Goal: Task Accomplishment & Management: Manage account settings

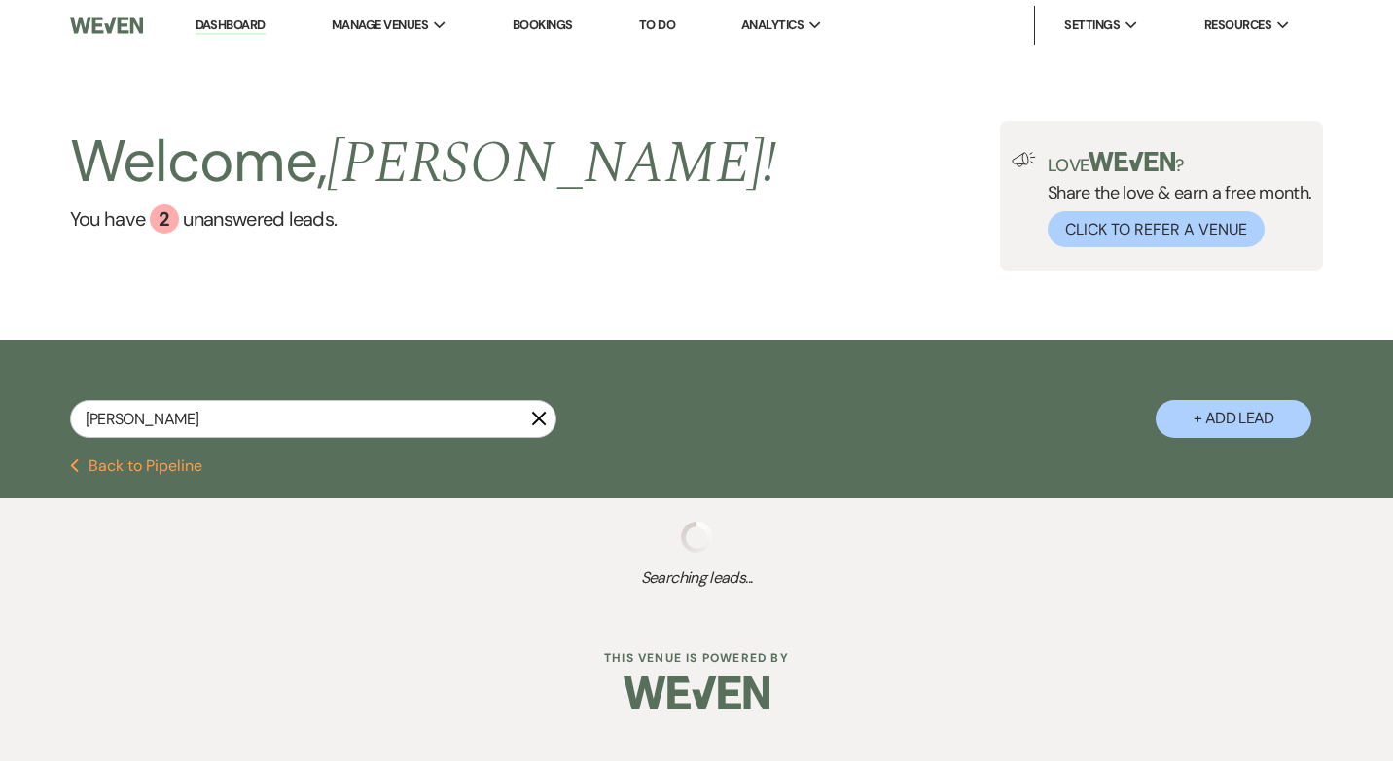
select select "8"
select select "4"
select select "9"
select select "8"
select select "6"
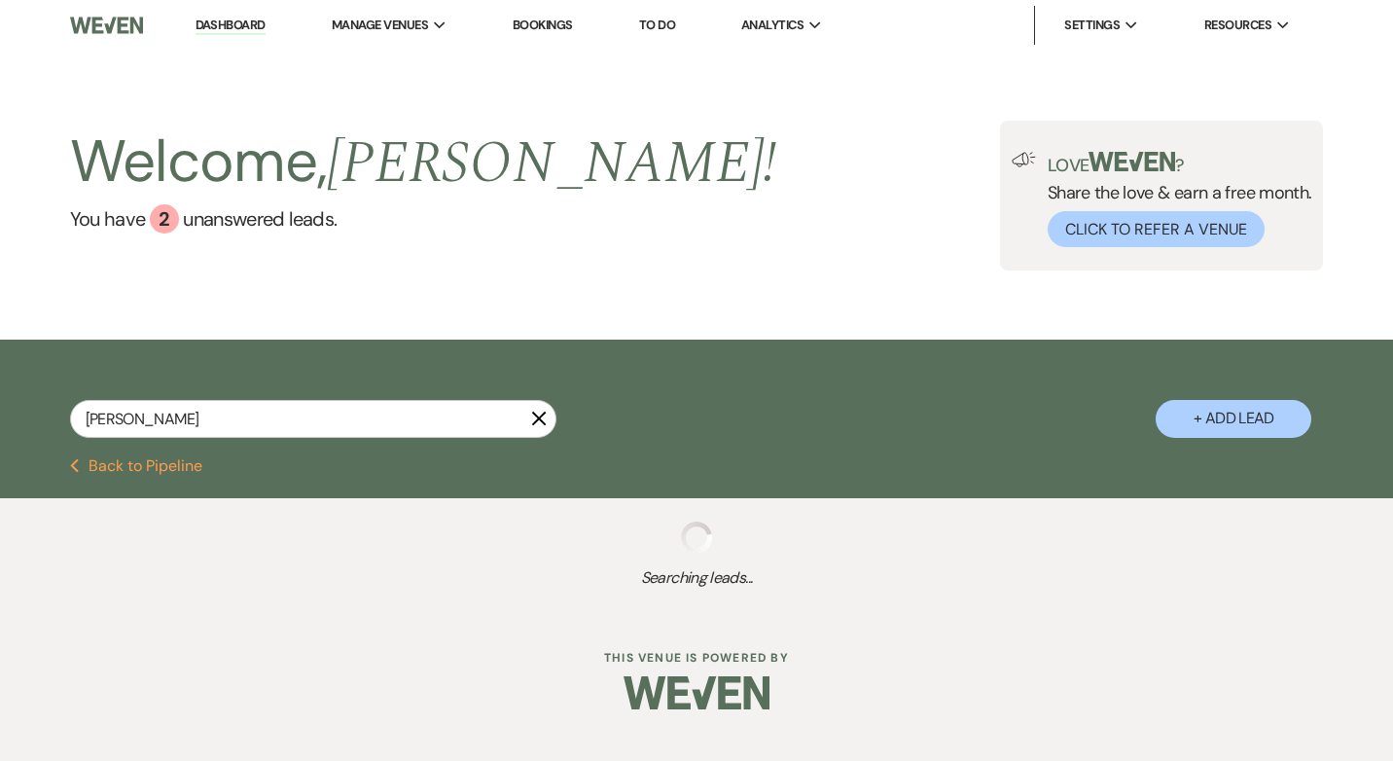
select select "8"
select select "5"
select select "8"
select select "4"
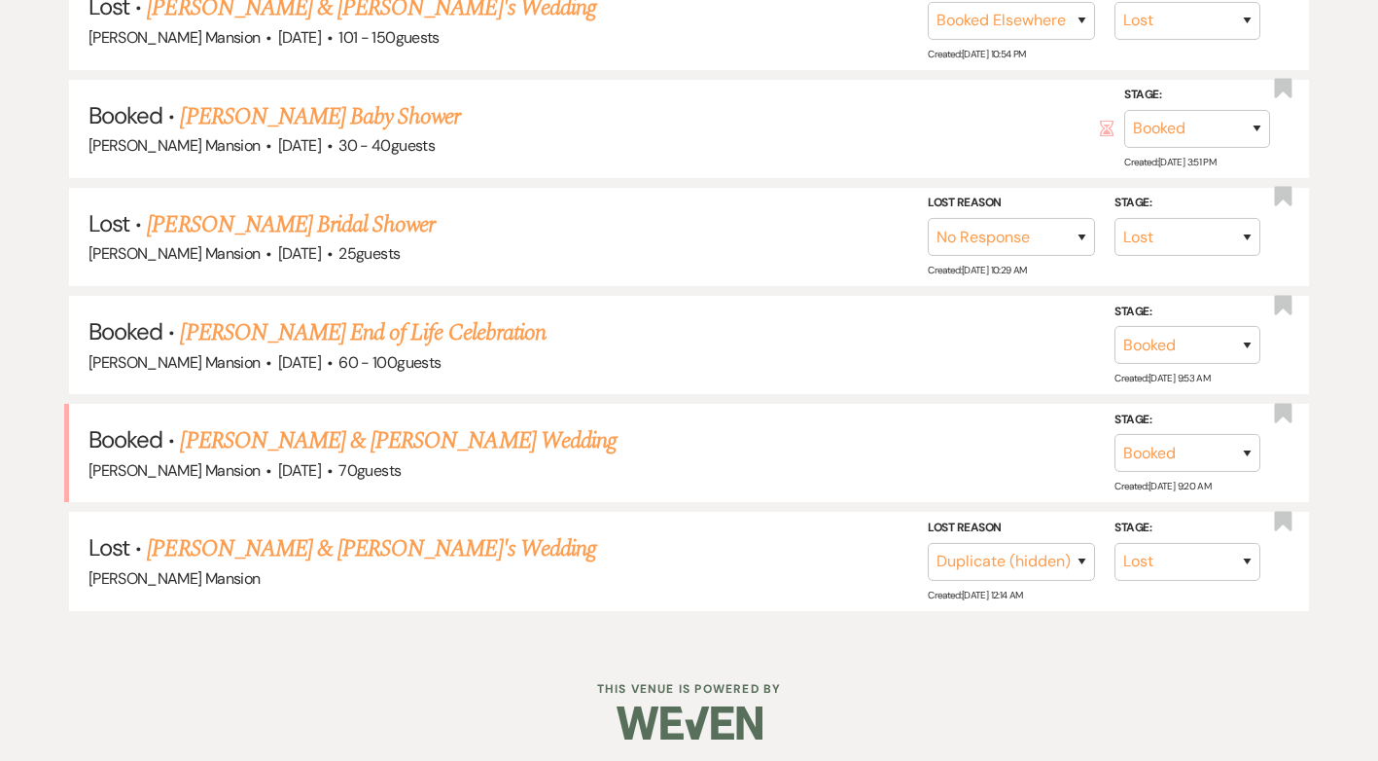
scroll to position [998, 0]
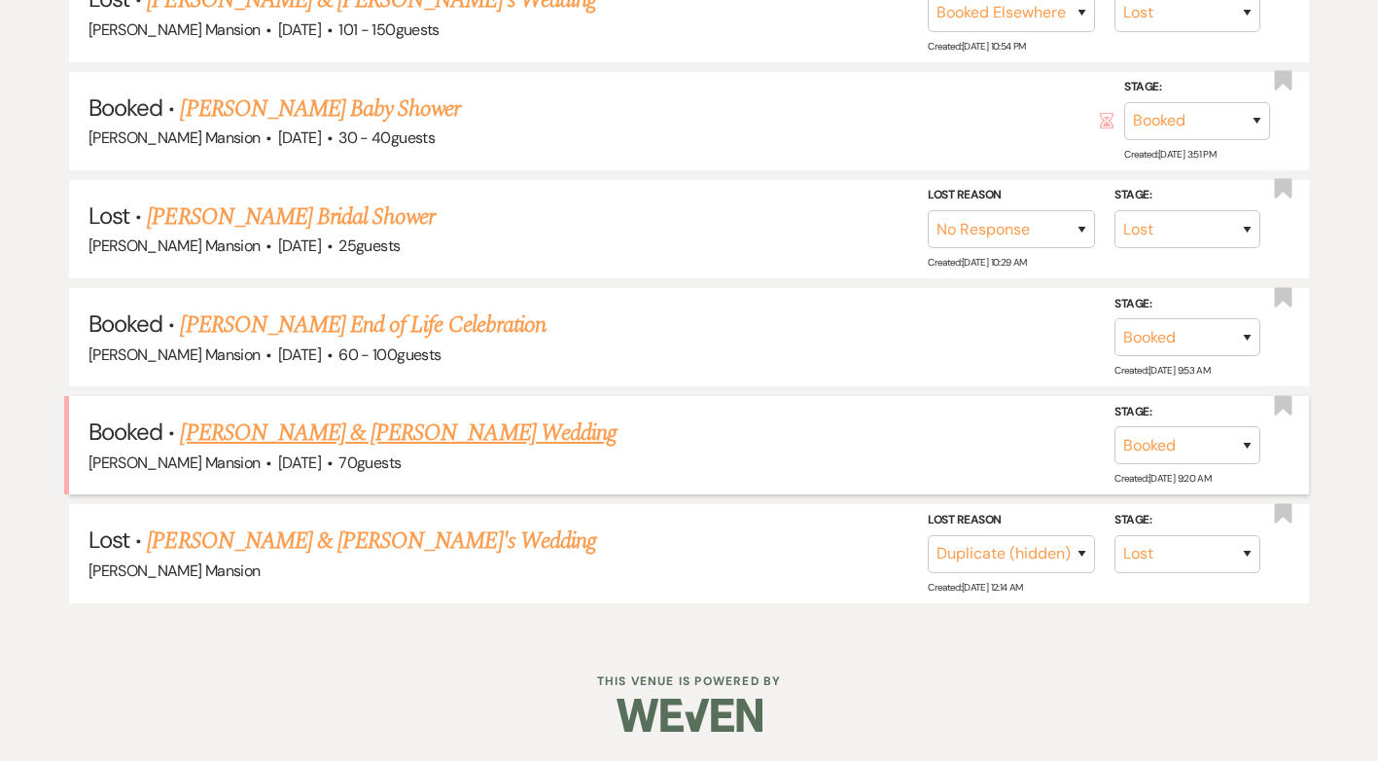
type input "[PERSON_NAME]"
click at [409, 432] on link "[PERSON_NAME] & [PERSON_NAME] Wedding" at bounding box center [398, 432] width 436 height 35
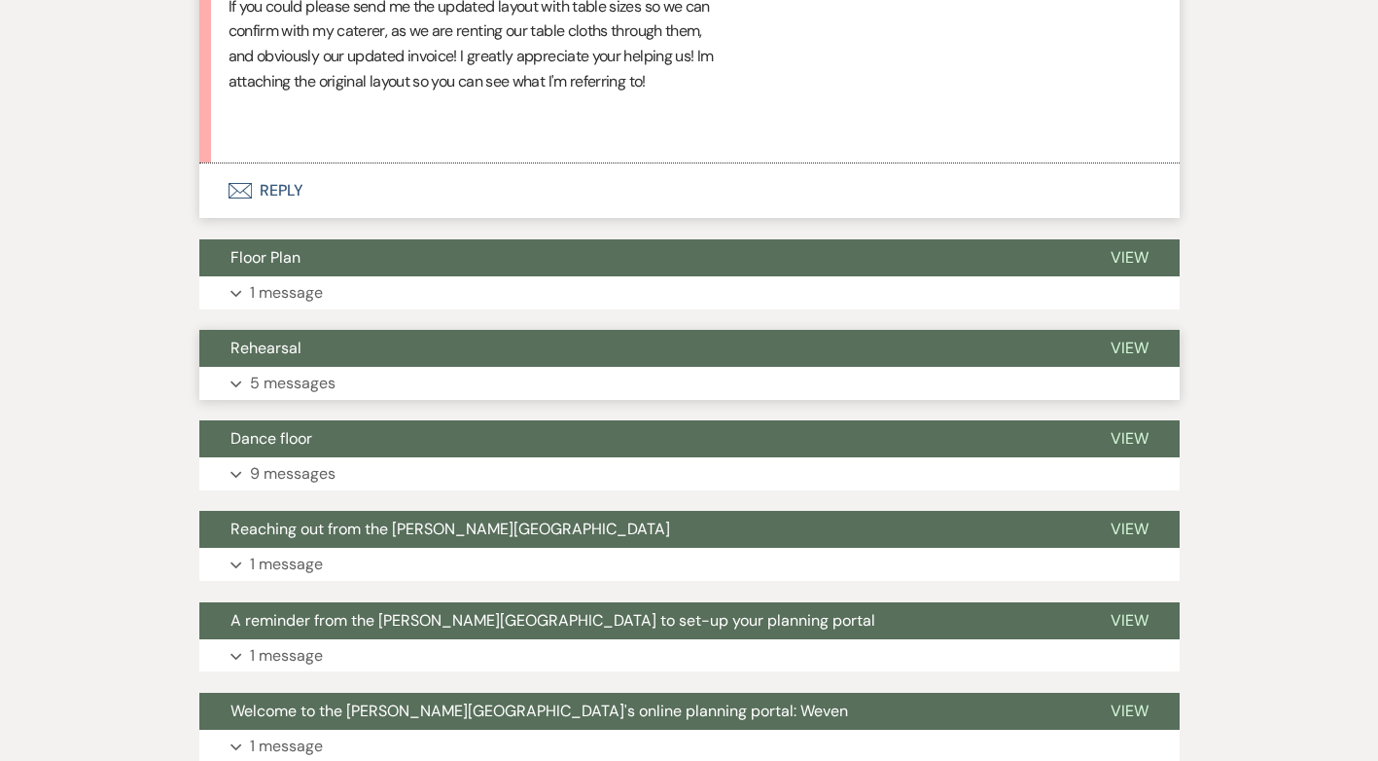
scroll to position [1362, 0]
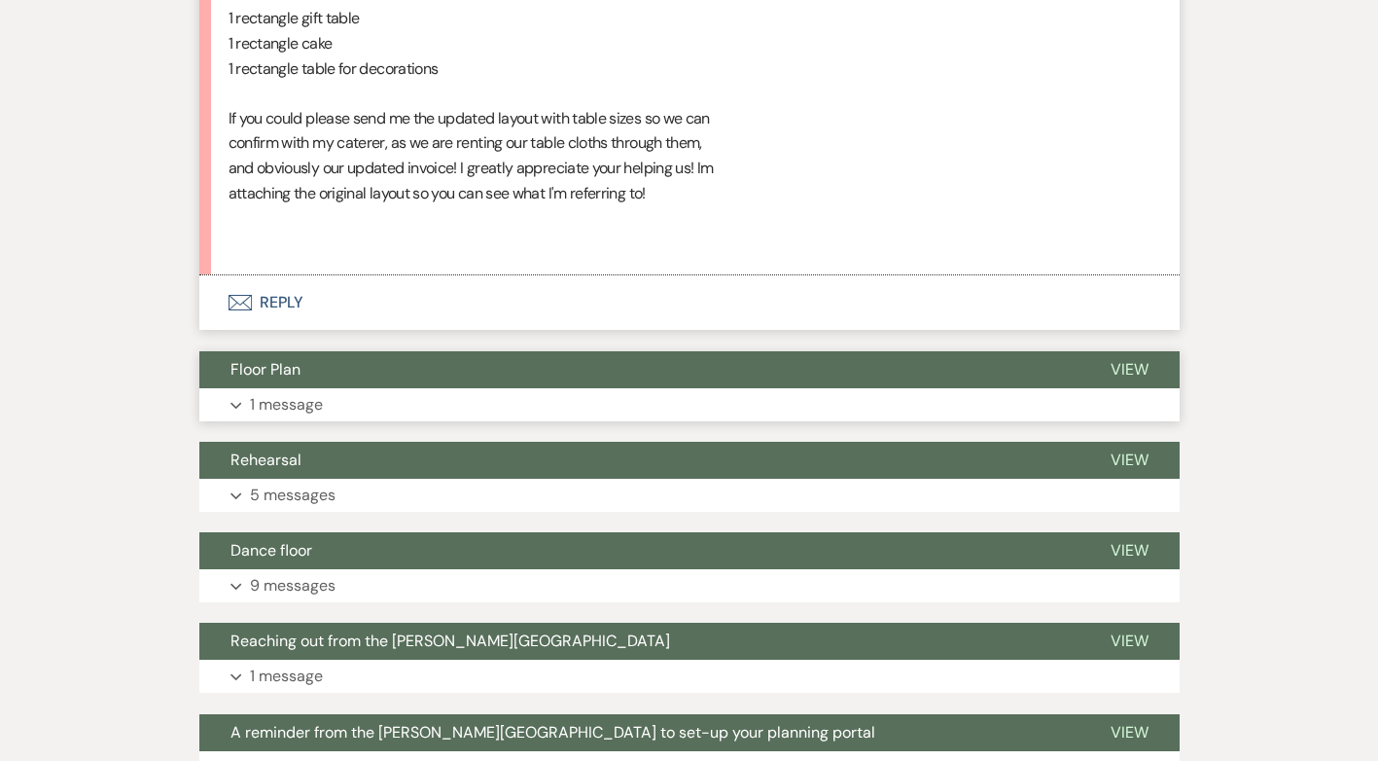
click at [284, 407] on p "1 message" at bounding box center [286, 404] width 73 height 25
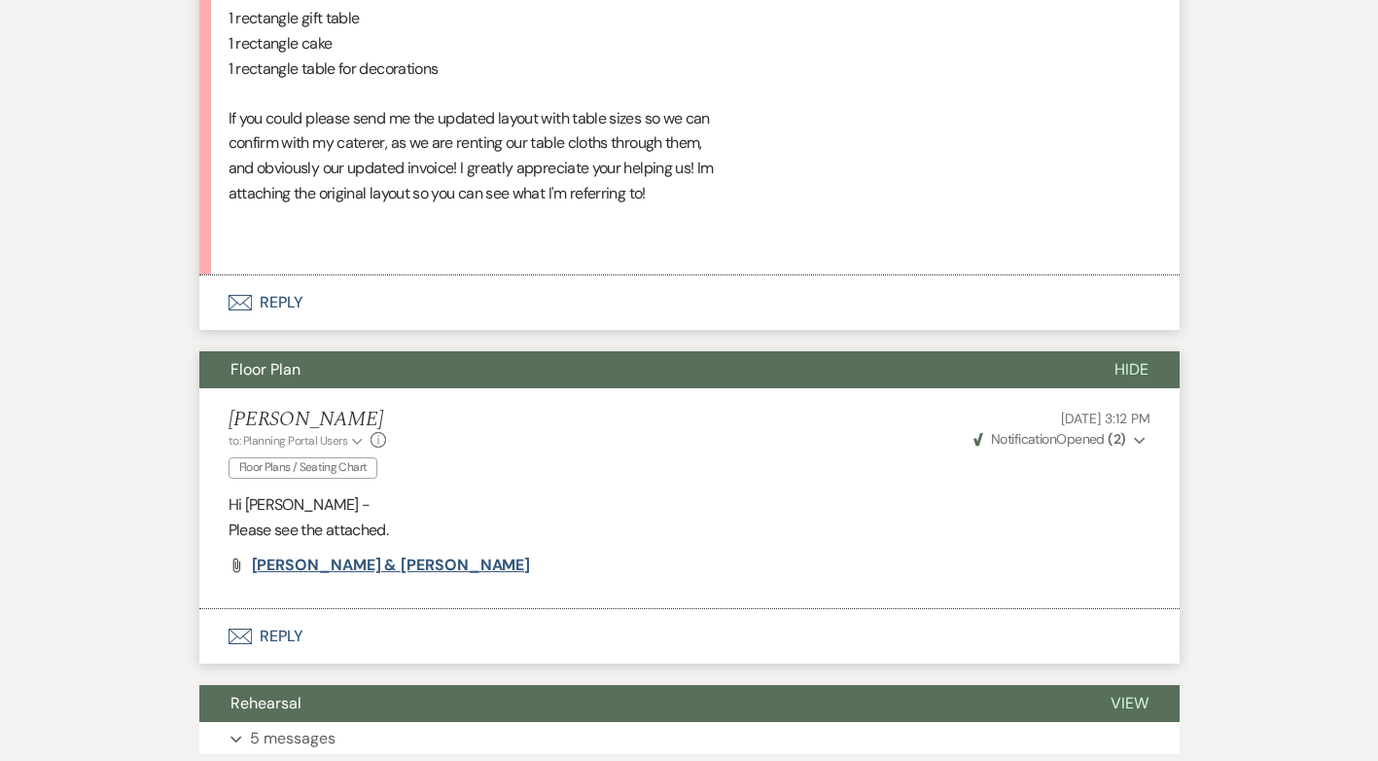
click at [298, 564] on span "[PERSON_NAME] & [PERSON_NAME]" at bounding box center [391, 564] width 279 height 20
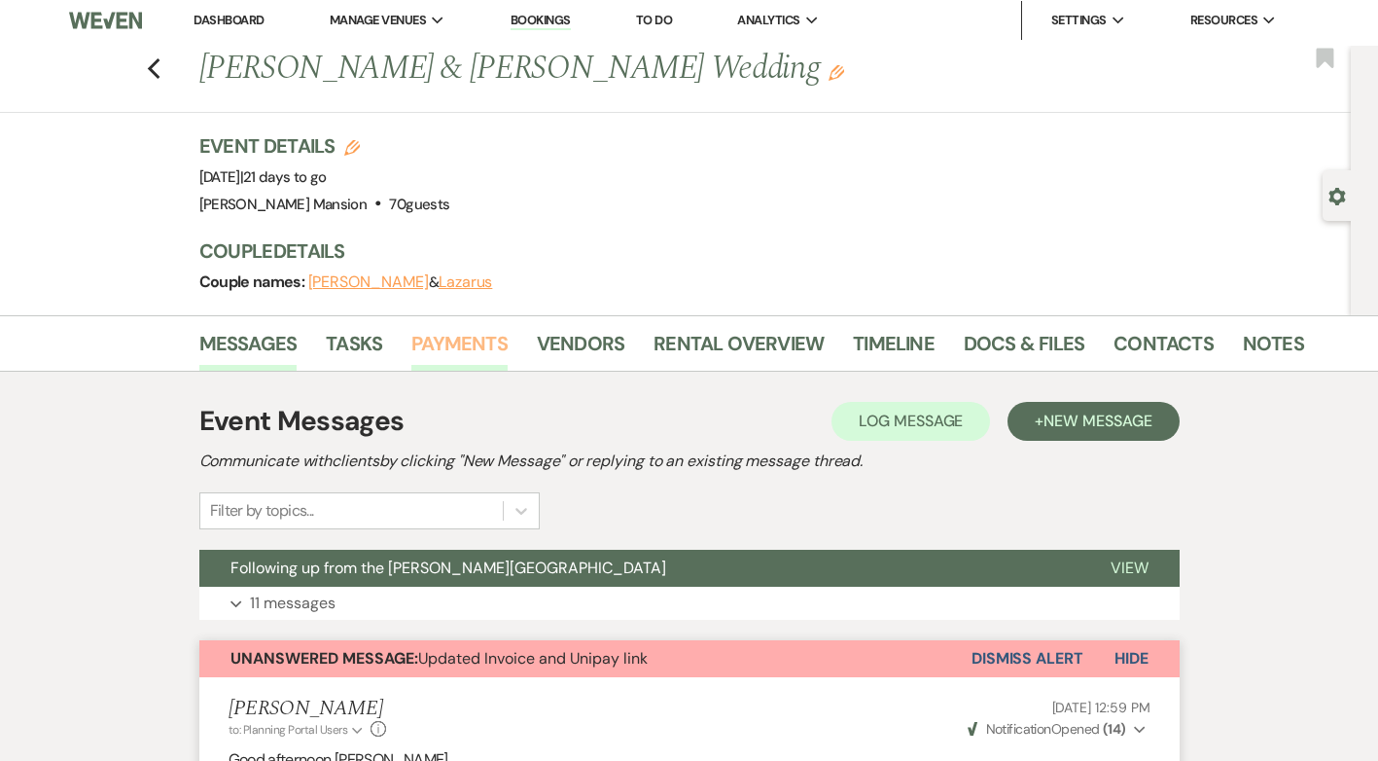
scroll to position [0, 0]
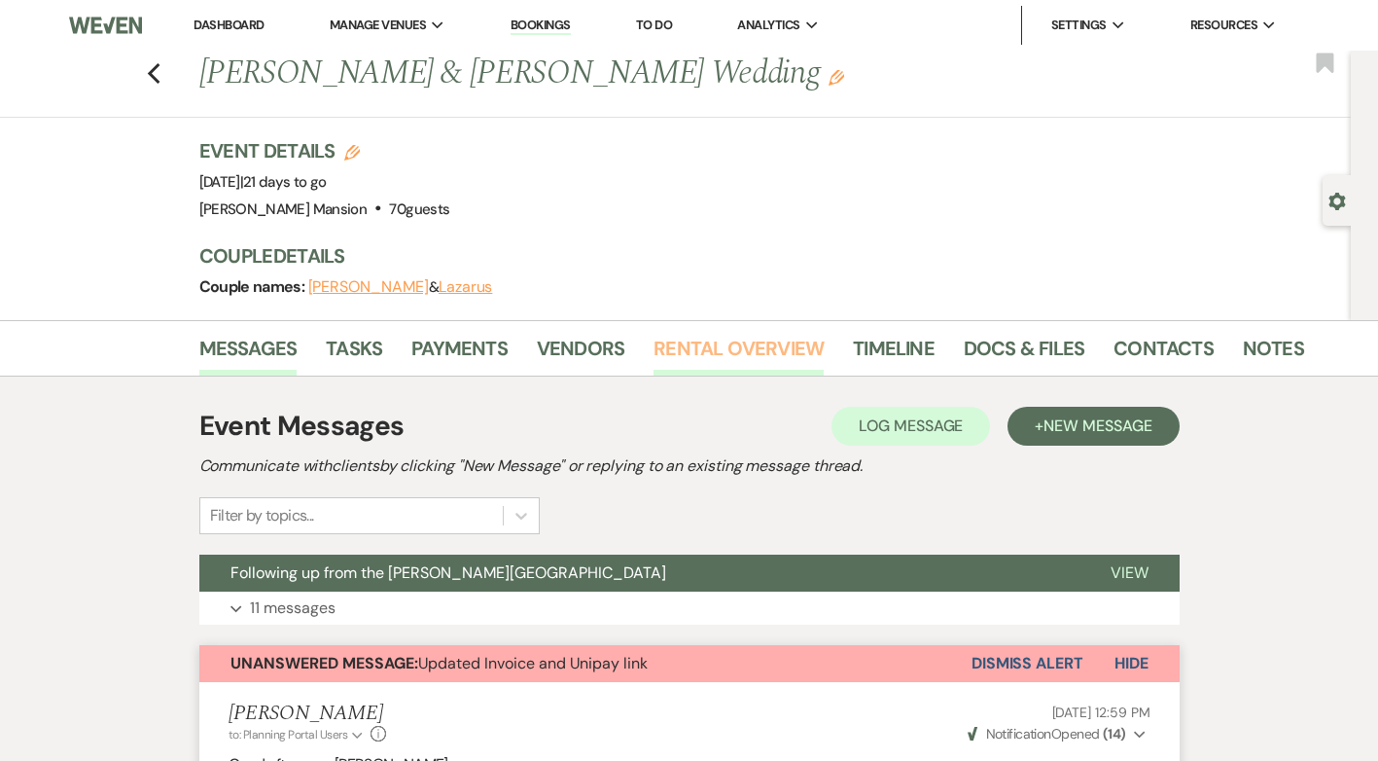
click at [781, 345] on link "Rental Overview" at bounding box center [739, 354] width 170 height 43
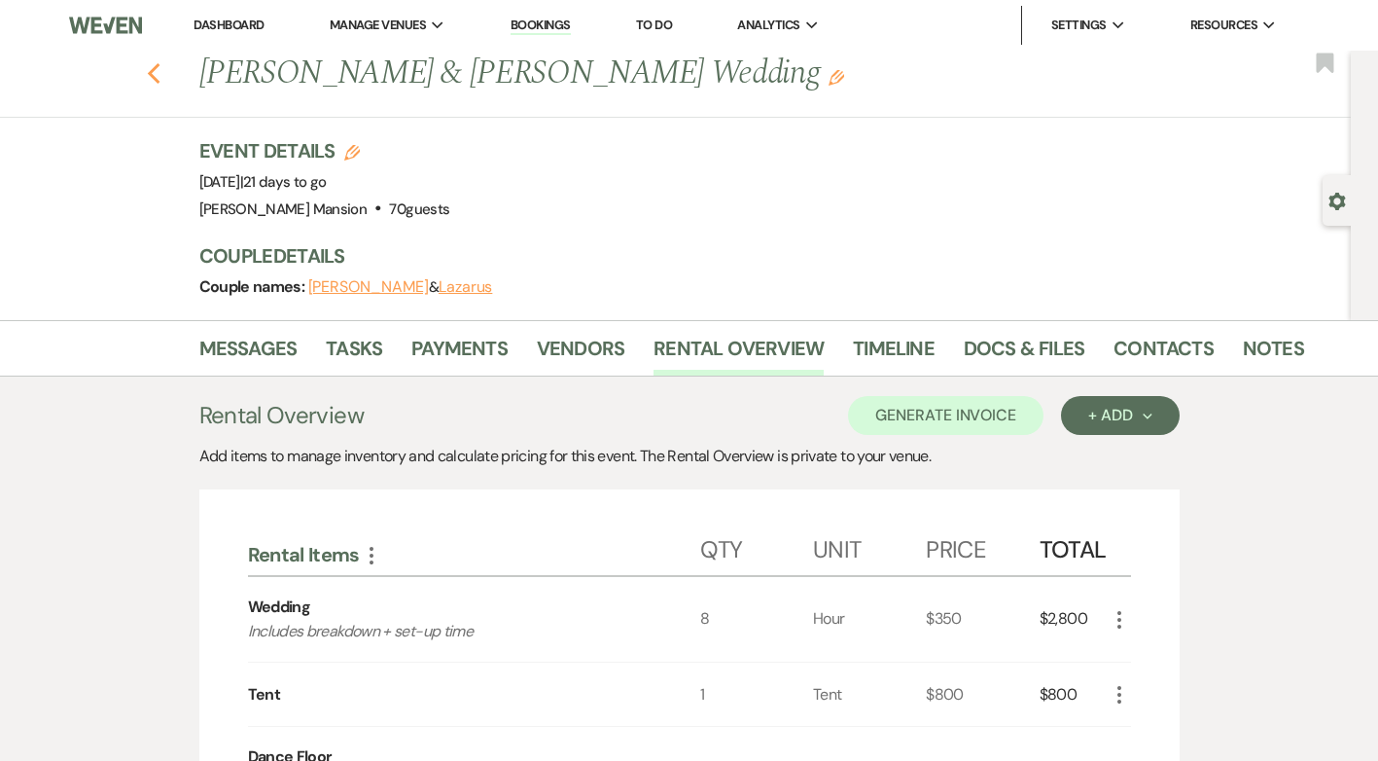
click at [160, 81] on use "button" at bounding box center [153, 73] width 13 height 21
select select "8"
select select "4"
select select "9"
select select "8"
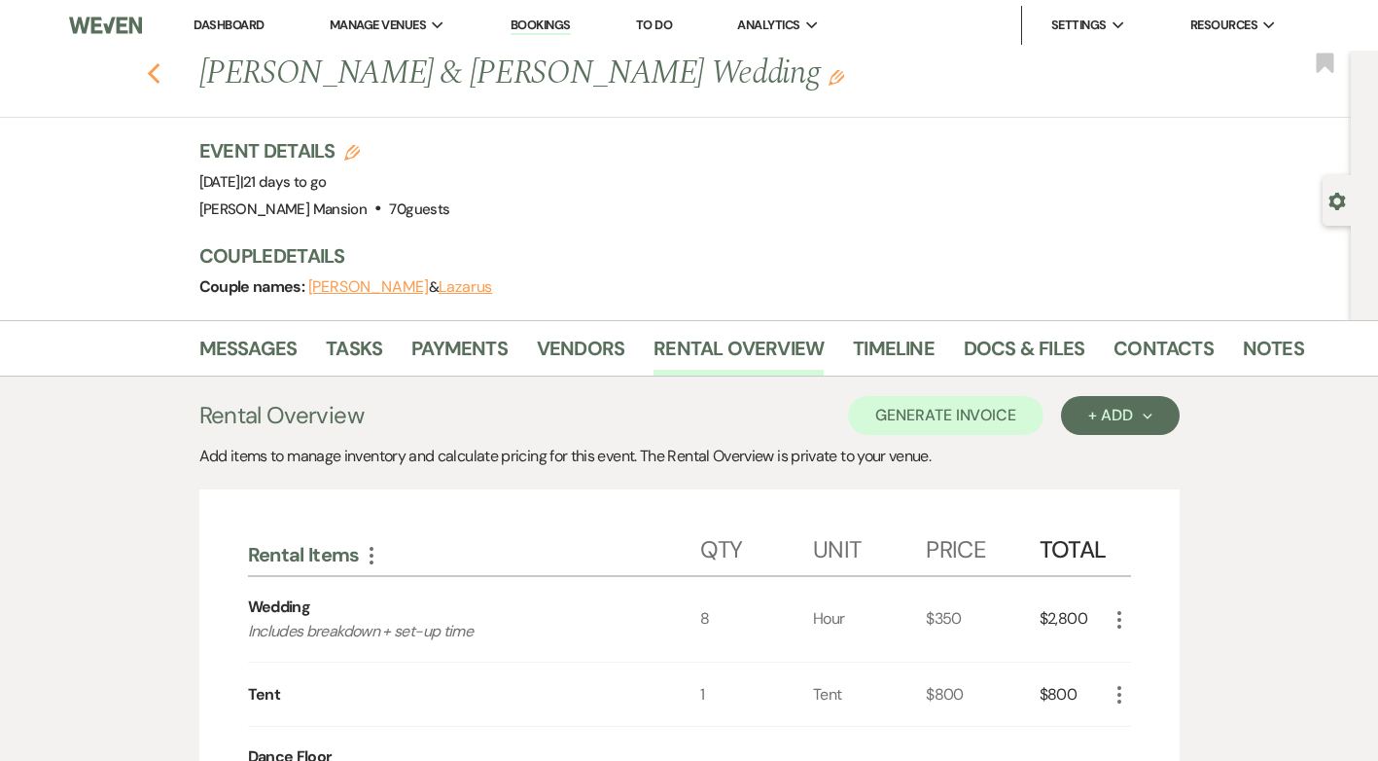
select select "6"
select select "8"
select select "5"
select select "8"
select select "4"
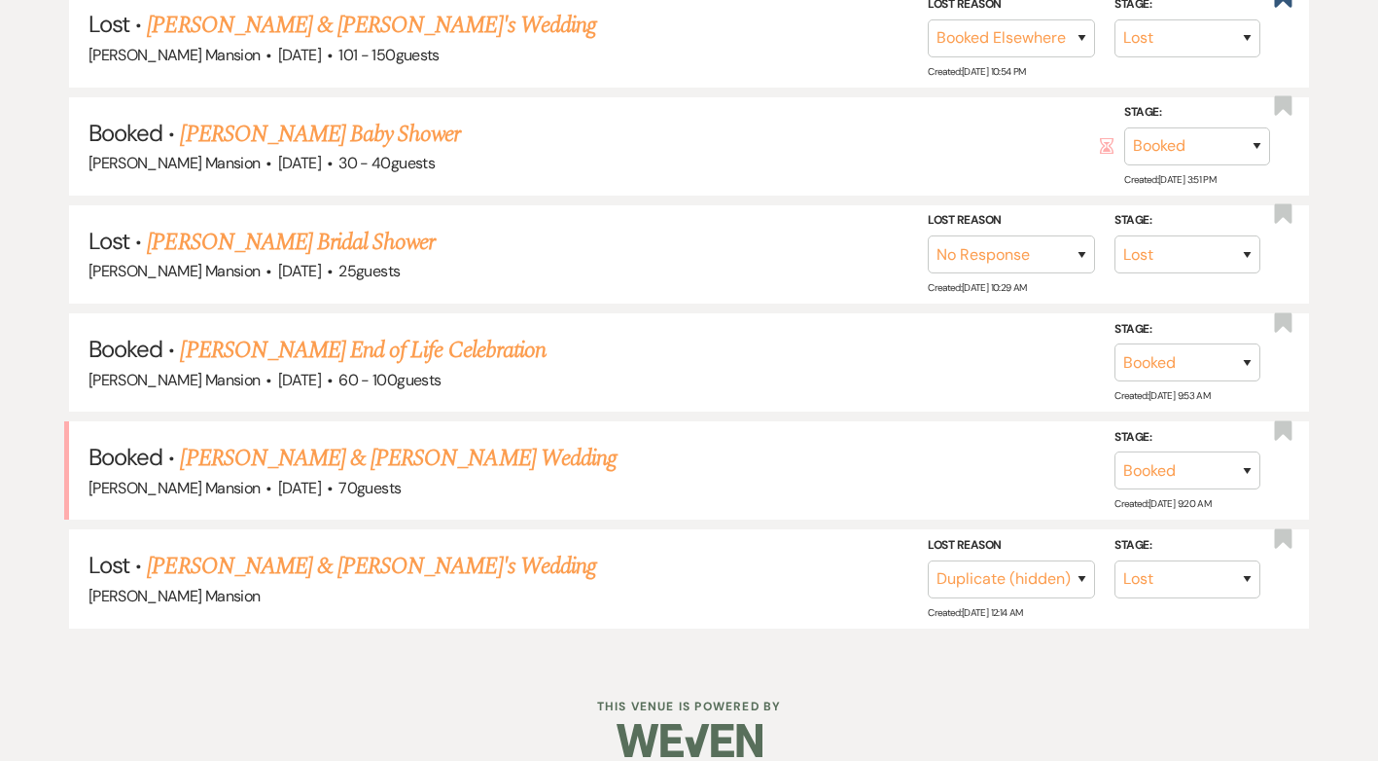
scroll to position [998, 0]
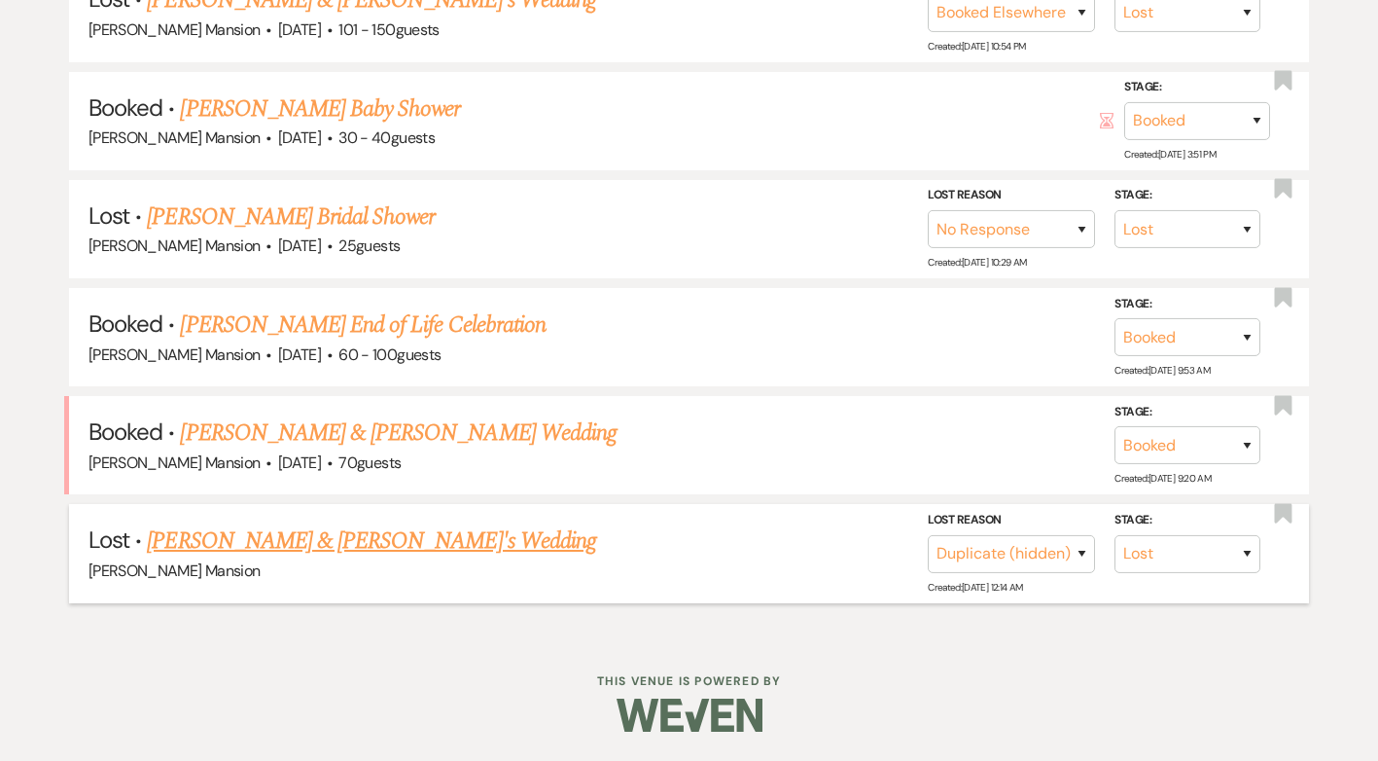
click at [351, 544] on link "[PERSON_NAME] & [PERSON_NAME]'s Wedding" at bounding box center [371, 540] width 449 height 35
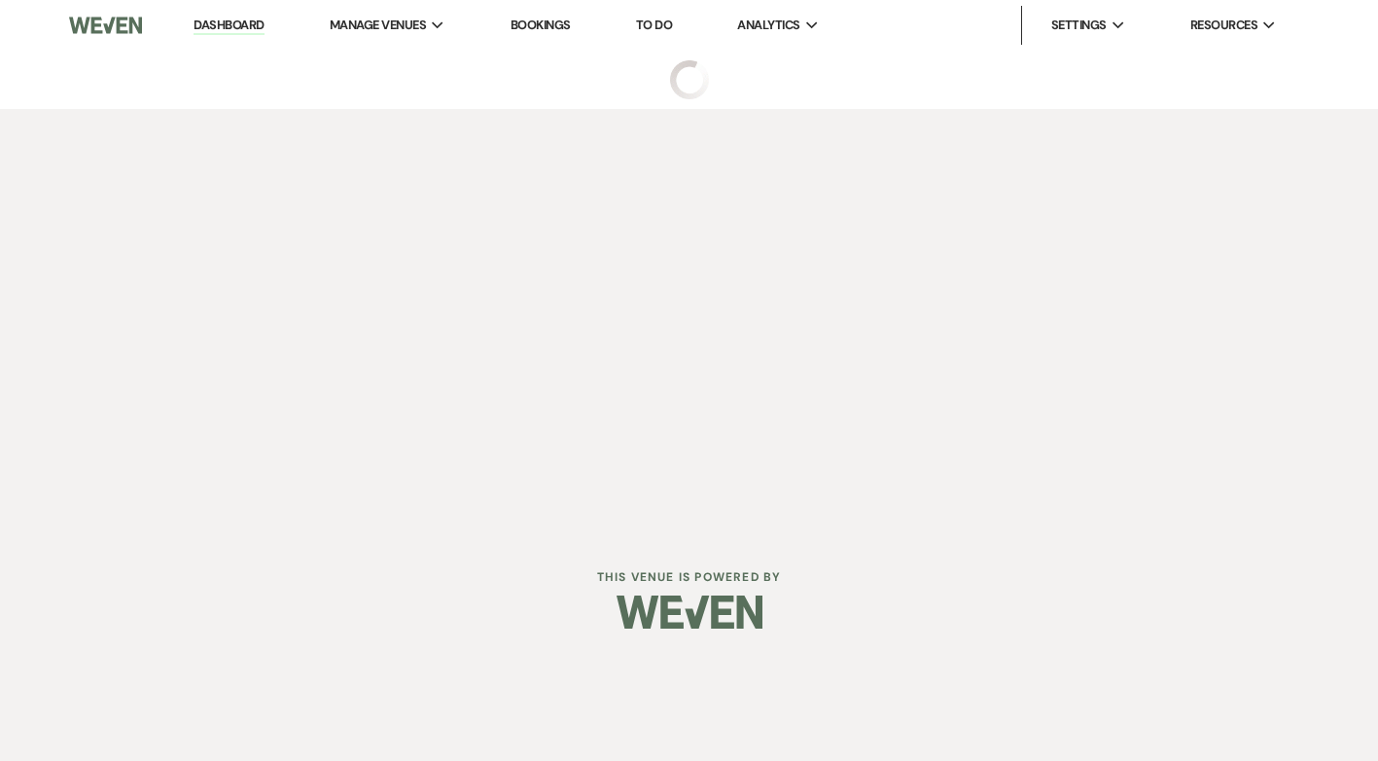
select select "8"
select select "4"
select select "3"
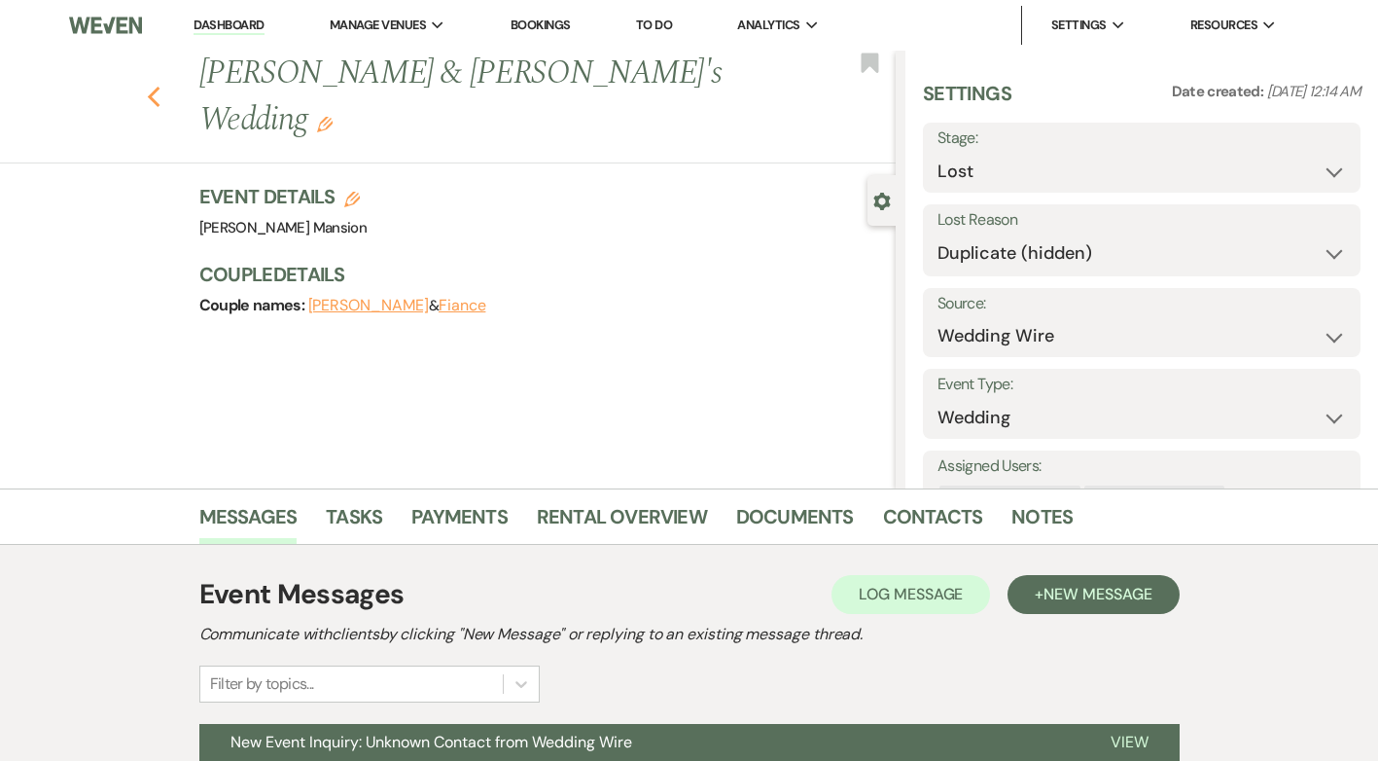
click at [155, 86] on icon "Previous" at bounding box center [154, 97] width 15 height 23
select select "8"
select select "4"
select select "9"
select select "8"
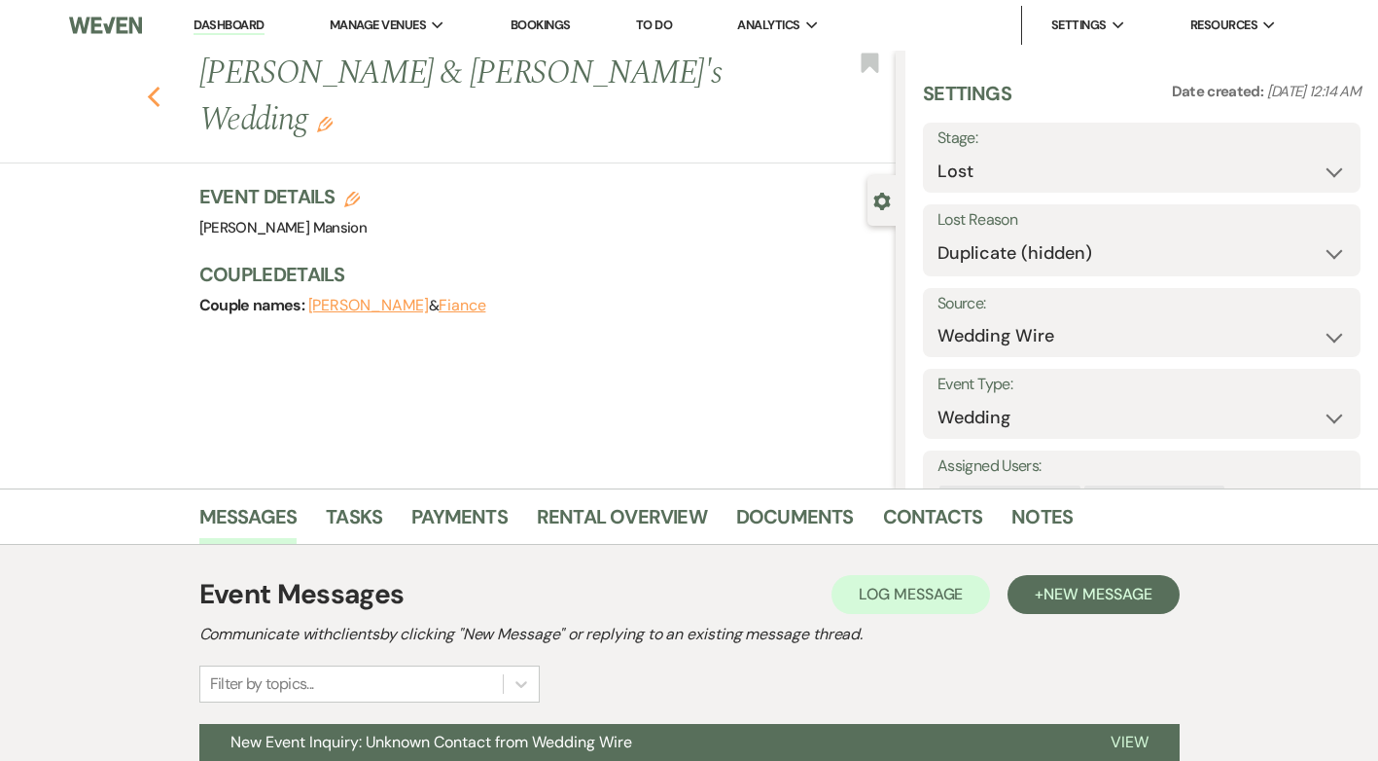
select select "6"
select select "8"
select select "5"
select select "8"
select select "4"
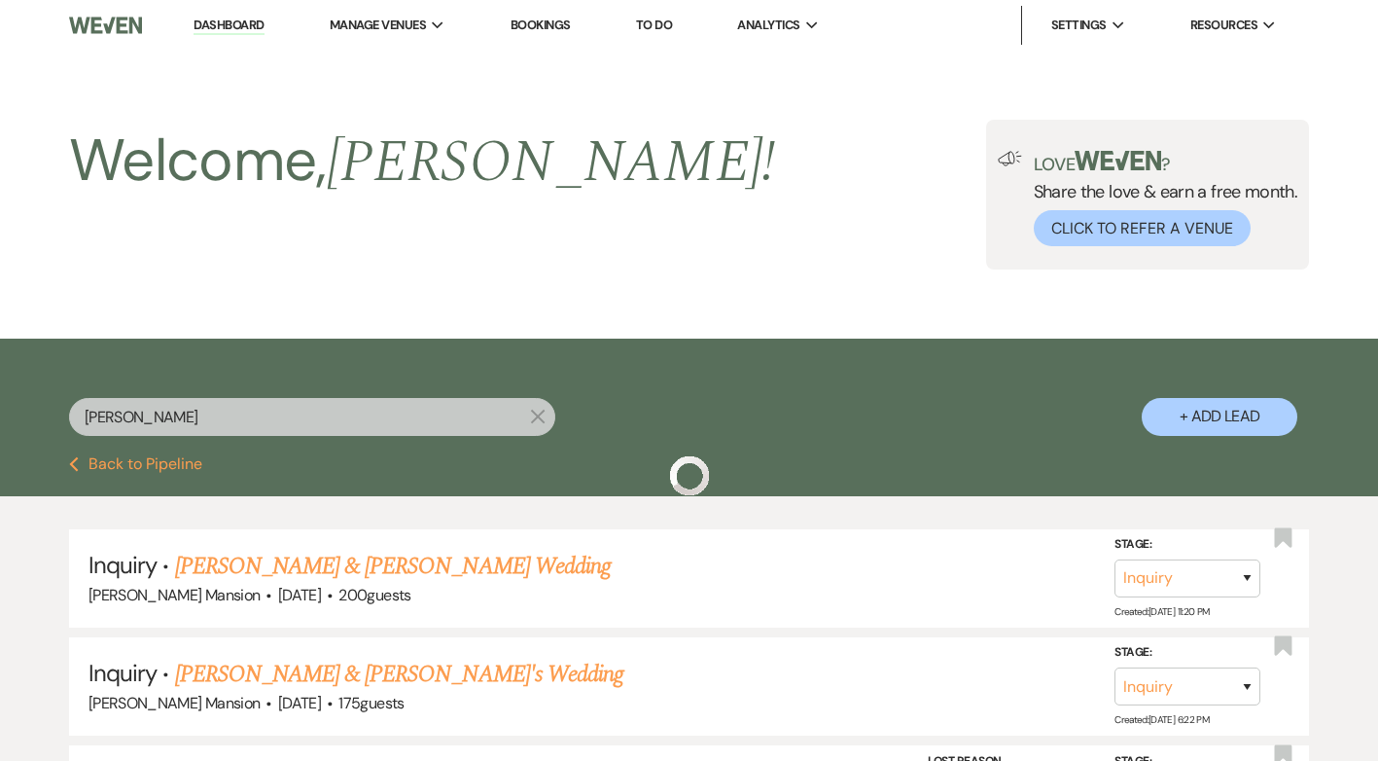
scroll to position [998, 0]
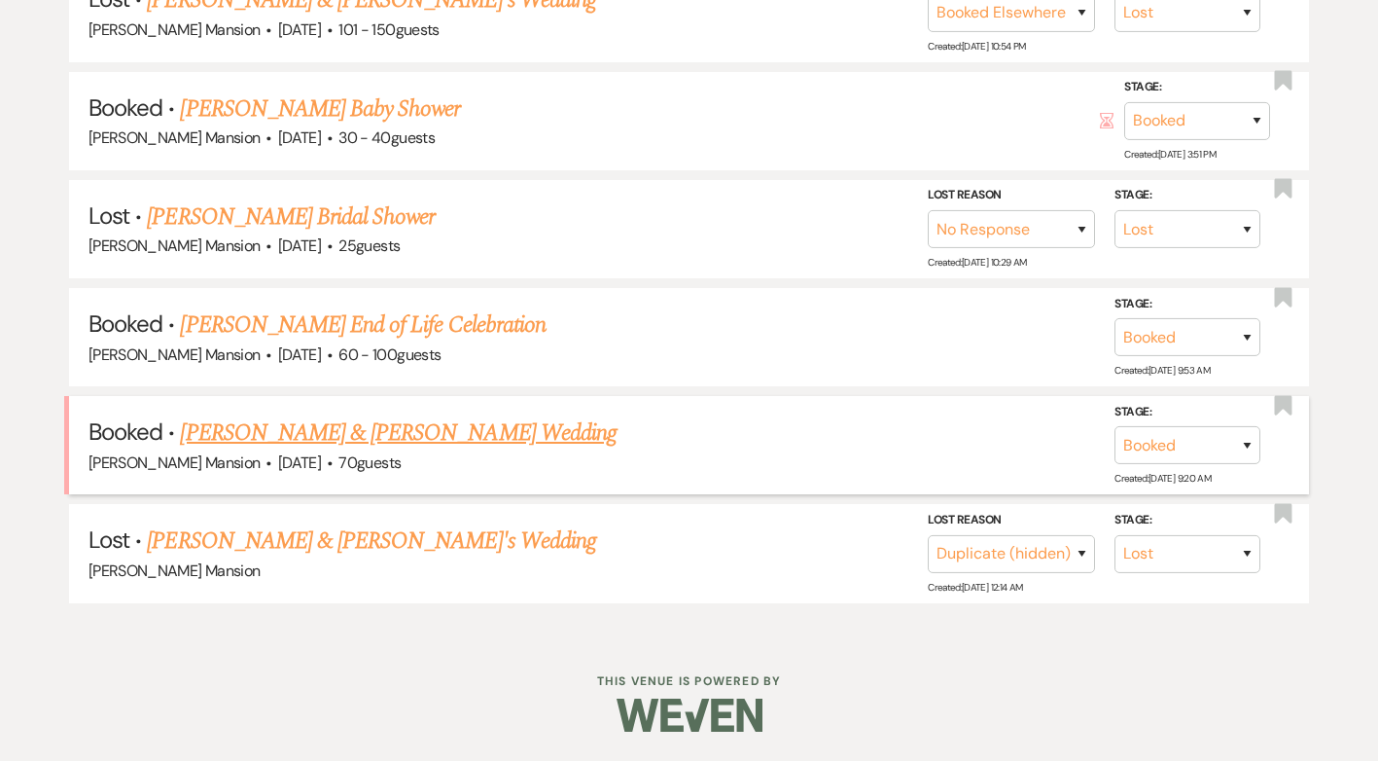
click at [392, 431] on link "[PERSON_NAME] & [PERSON_NAME] Wedding" at bounding box center [398, 432] width 436 height 35
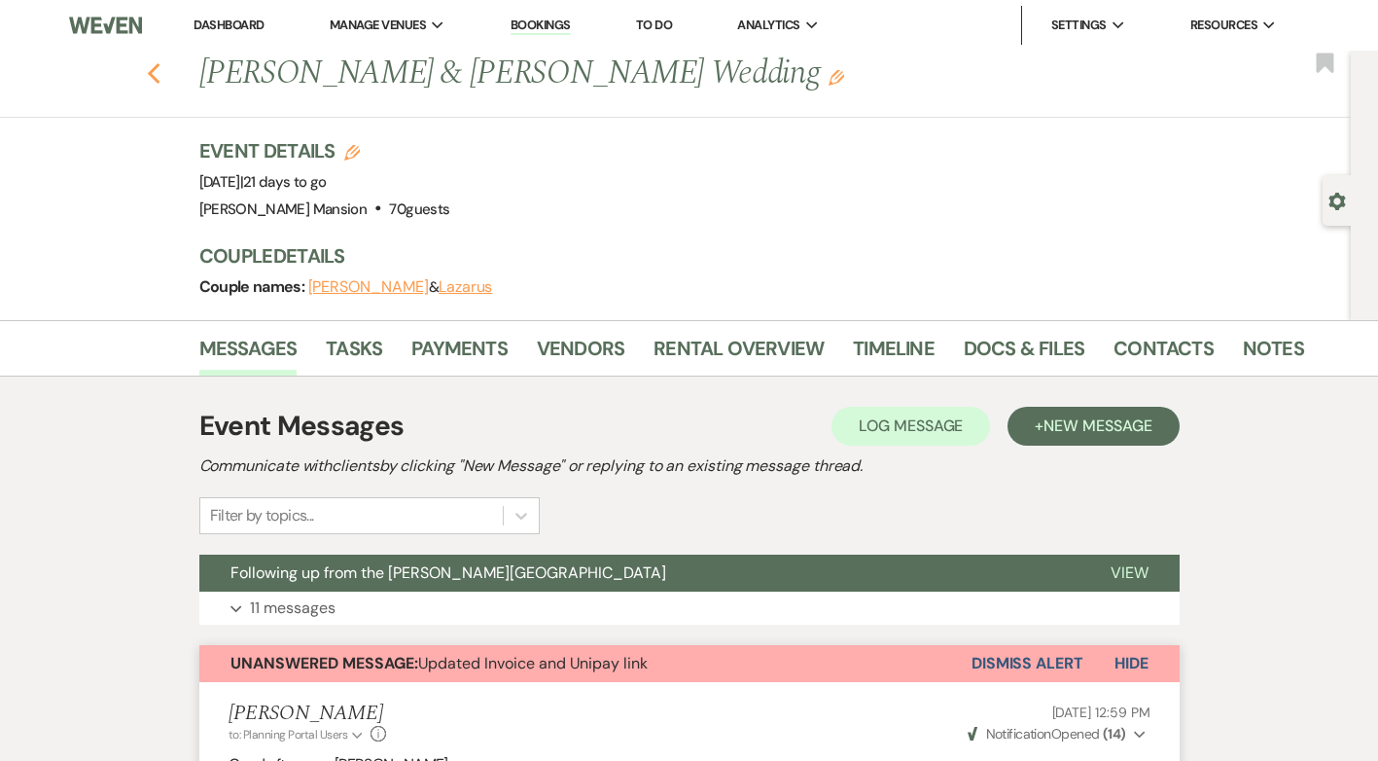
click at [161, 69] on icon "Previous" at bounding box center [154, 73] width 15 height 23
select select "8"
select select "4"
select select "9"
select select "8"
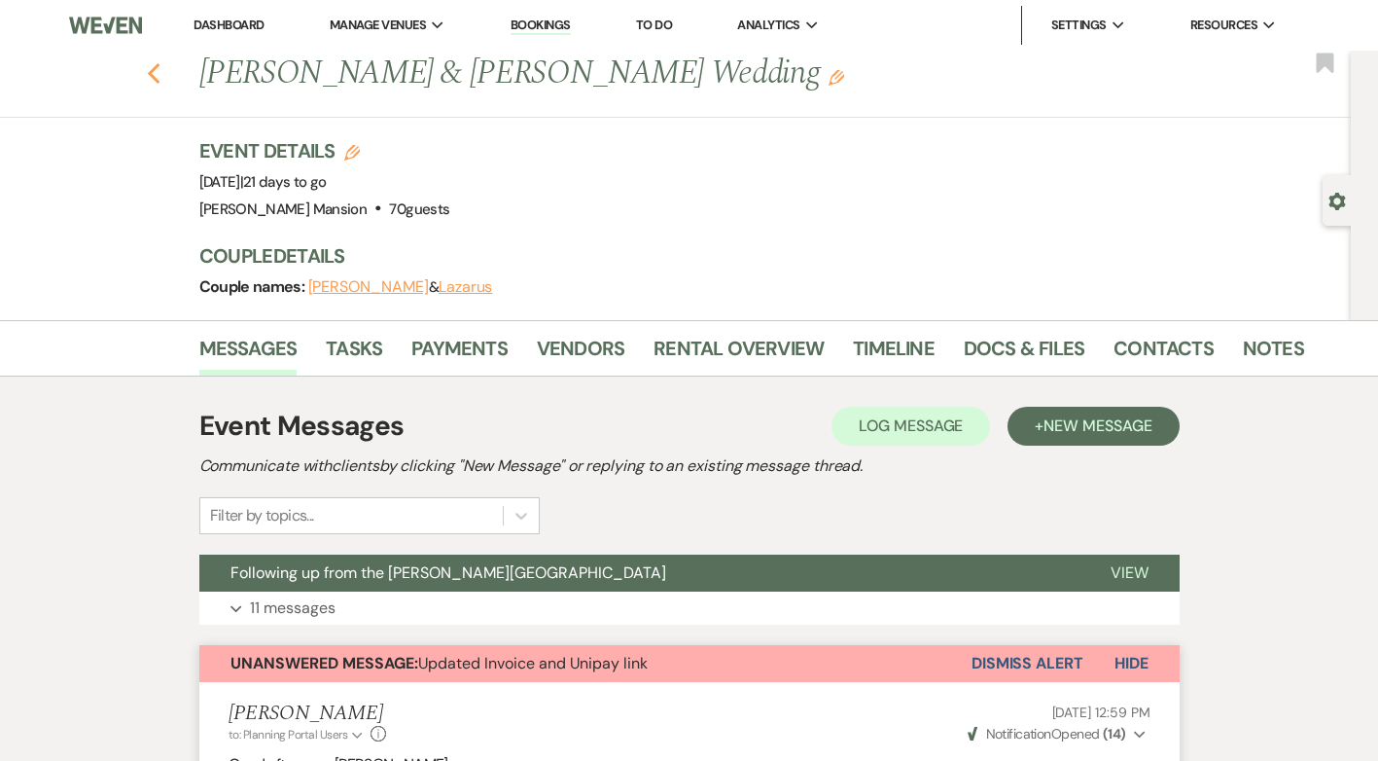
select select "6"
select select "8"
select select "5"
select select "8"
select select "4"
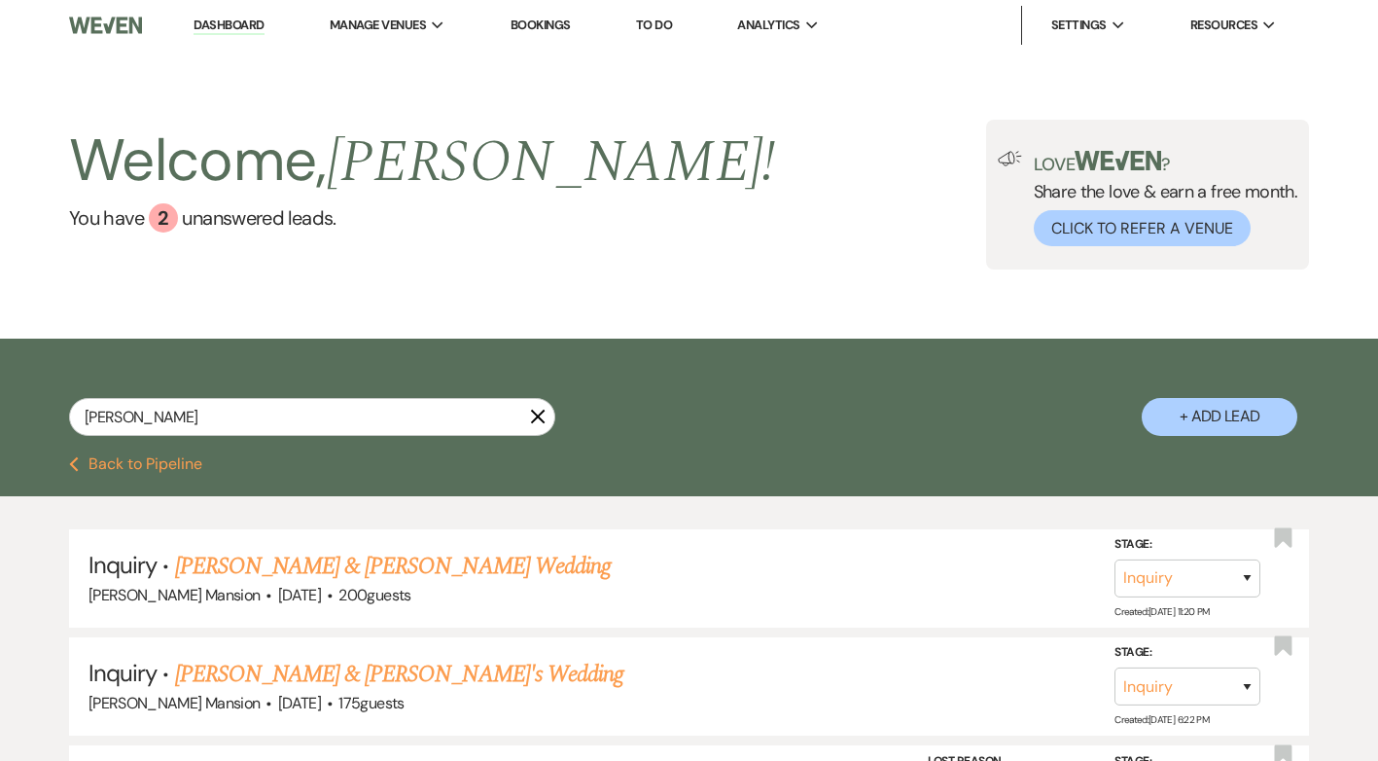
click at [539, 409] on icon "X" at bounding box center [538, 417] width 16 height 16
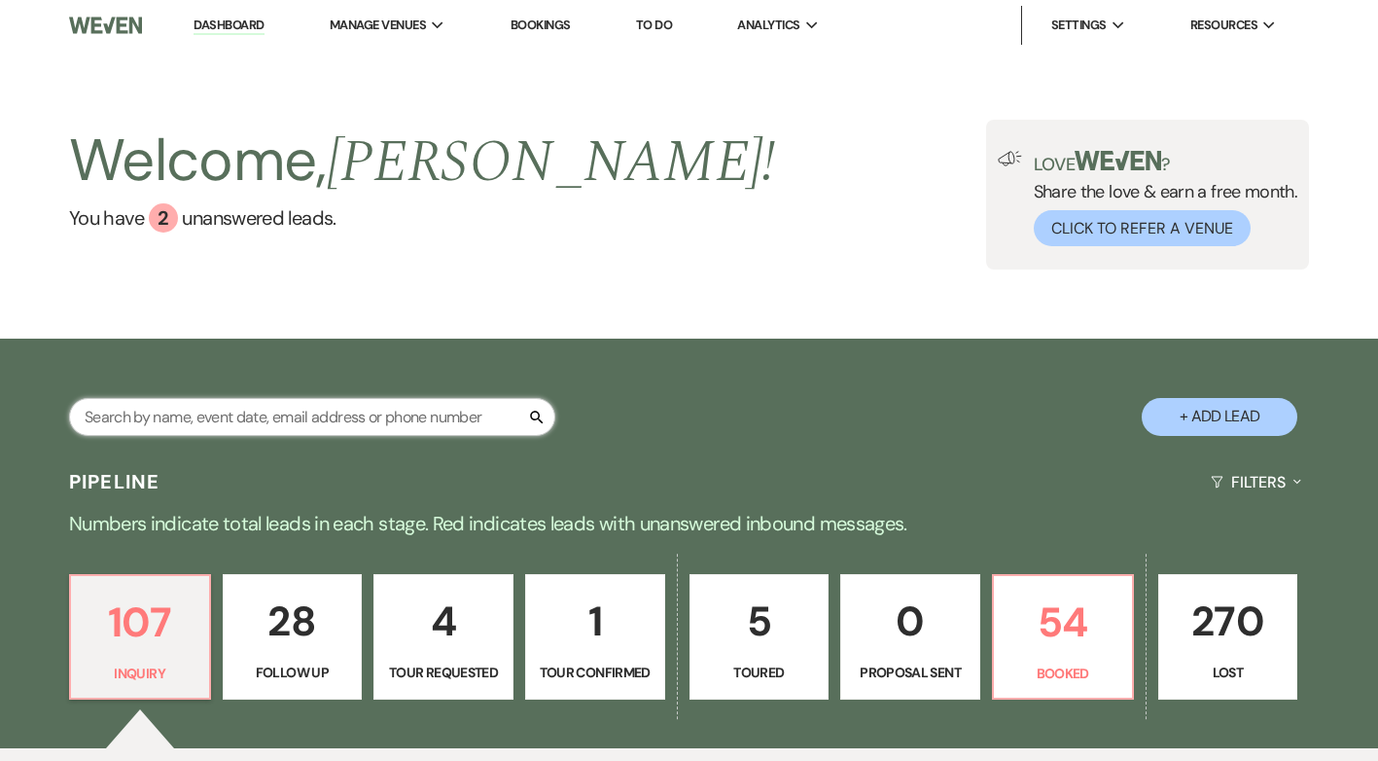
click at [387, 419] on input "text" at bounding box center [312, 417] width 486 height 38
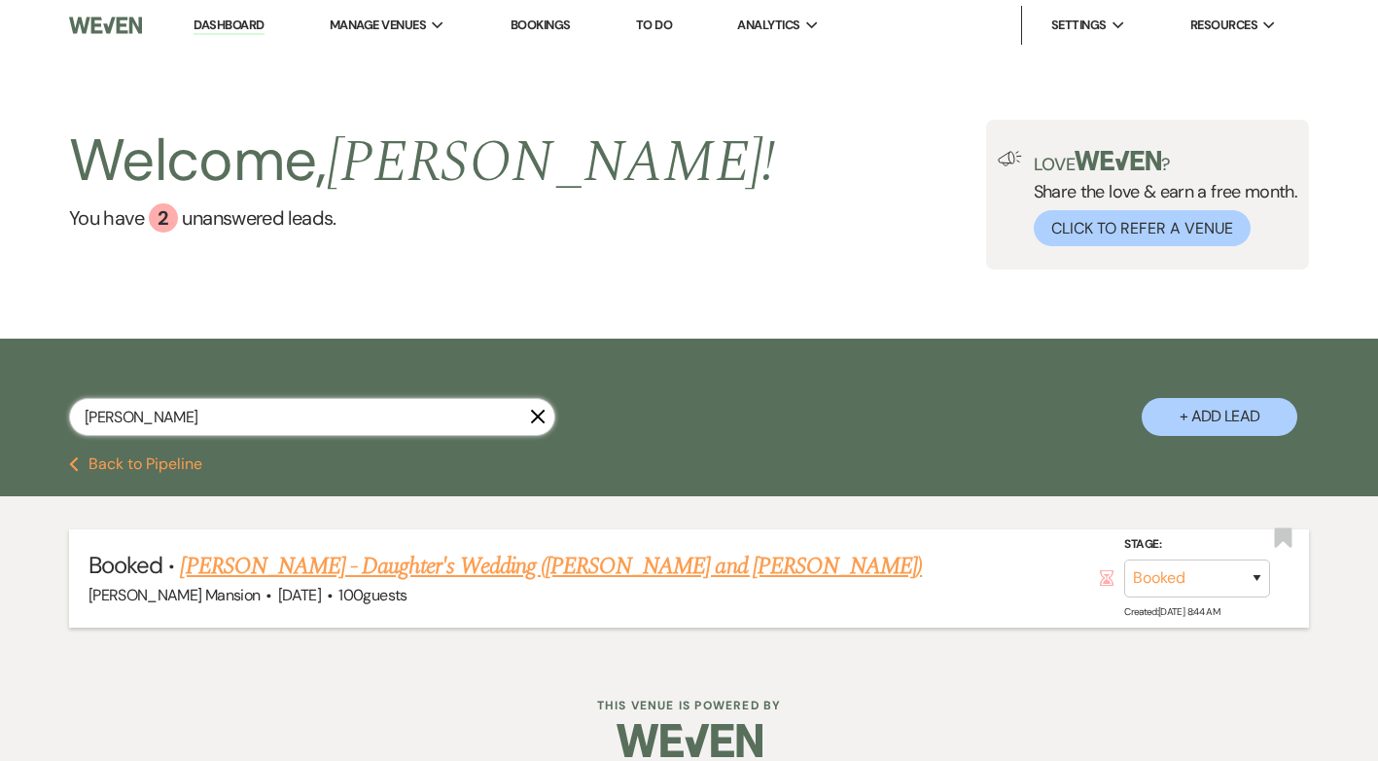
type input "[PERSON_NAME]"
click at [438, 566] on link "[PERSON_NAME] - Daughter's Wedding ([PERSON_NAME] and [PERSON_NAME])" at bounding box center [551, 566] width 742 height 35
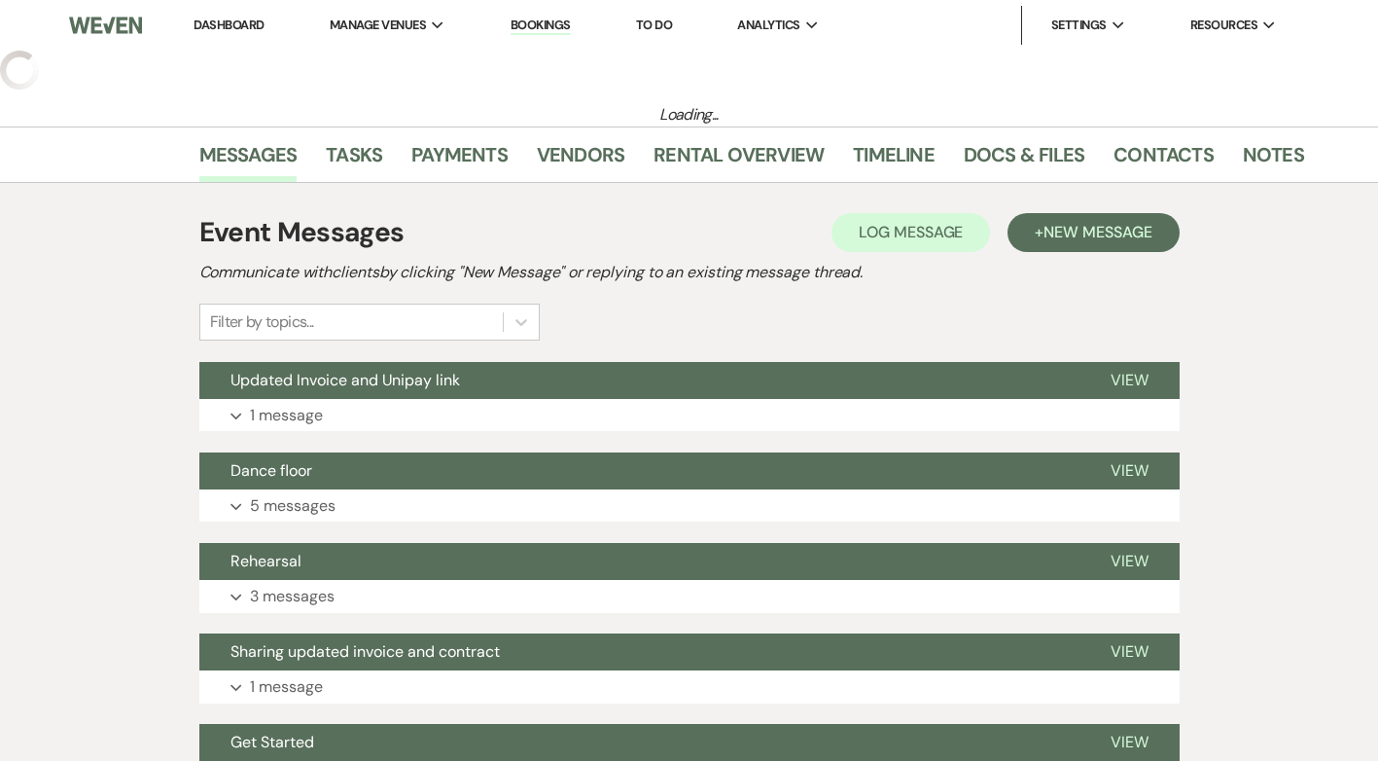
select select "5"
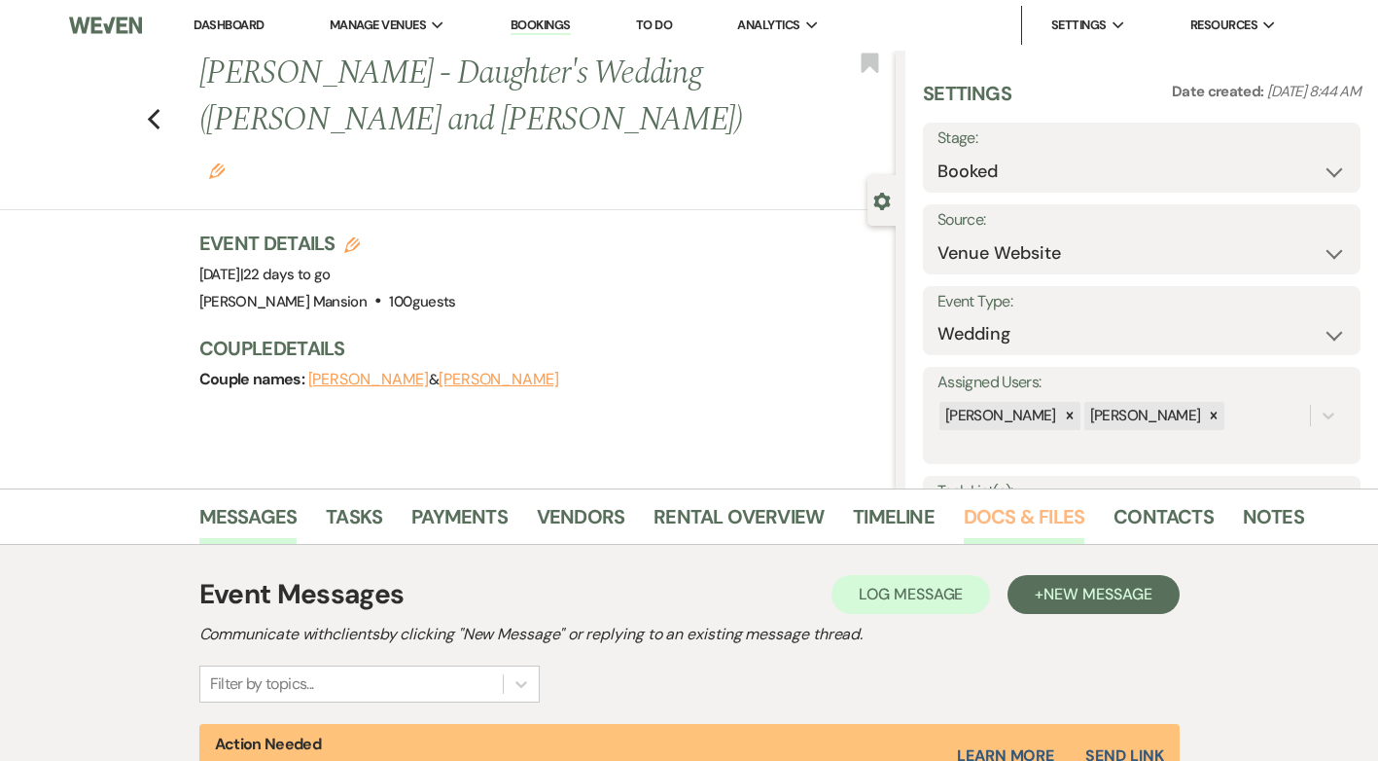
click at [998, 517] on link "Docs & Files" at bounding box center [1024, 522] width 121 height 43
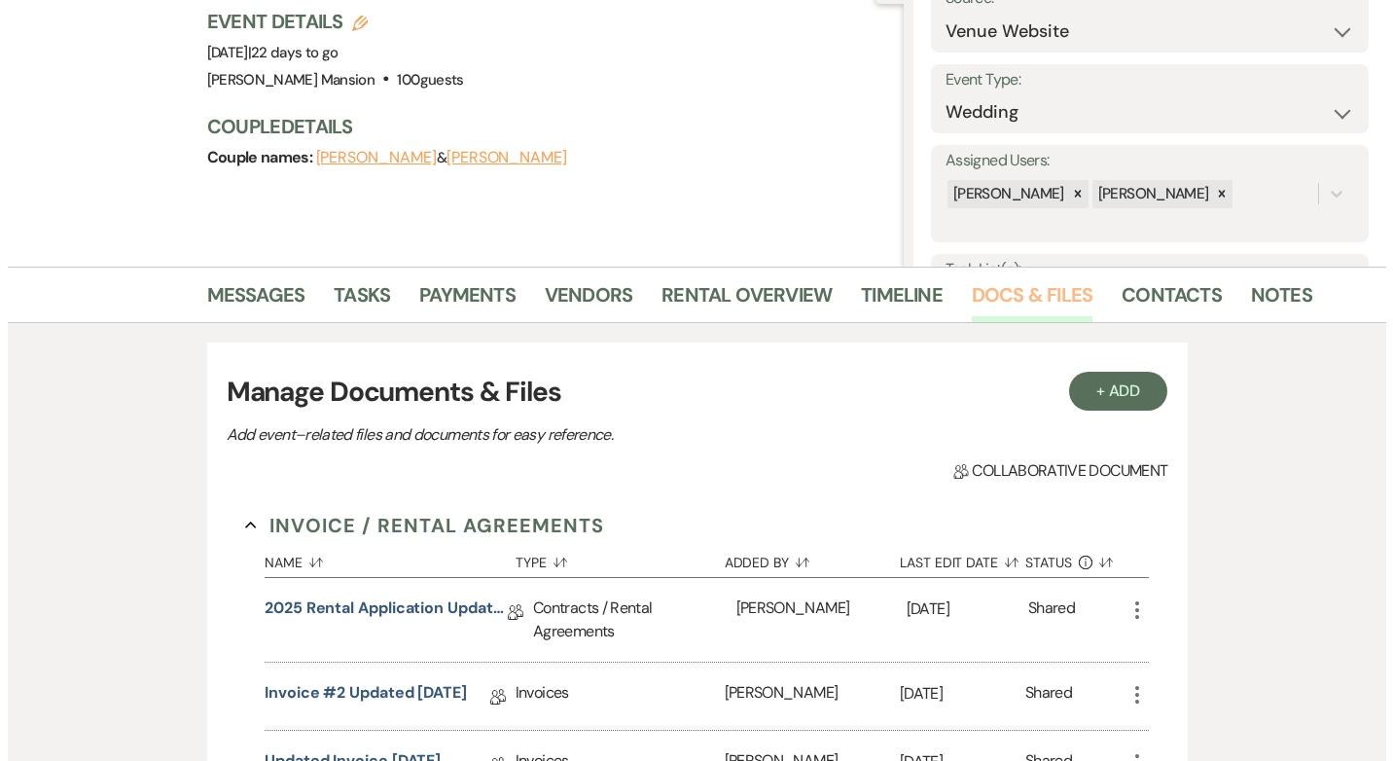
scroll to position [486, 0]
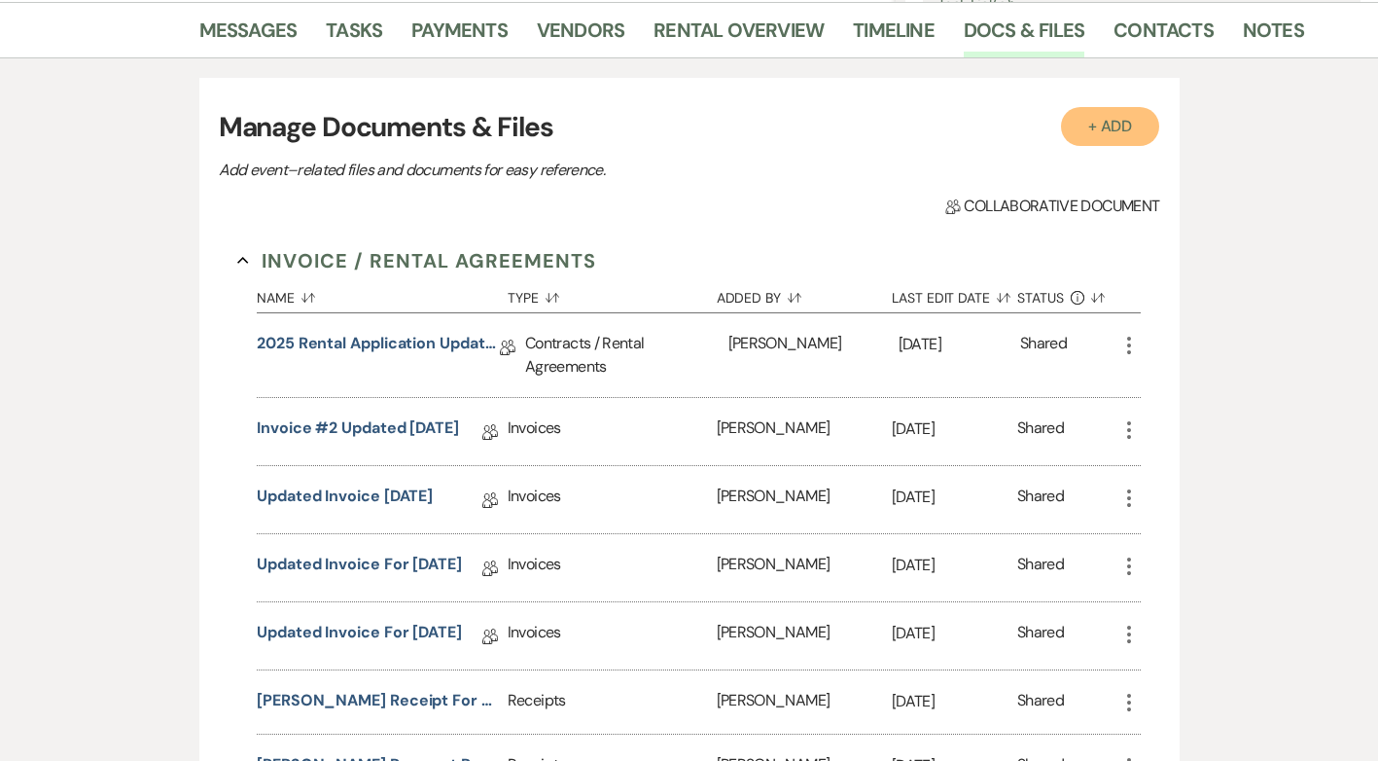
click at [1122, 125] on button "+ Add" at bounding box center [1110, 126] width 99 height 39
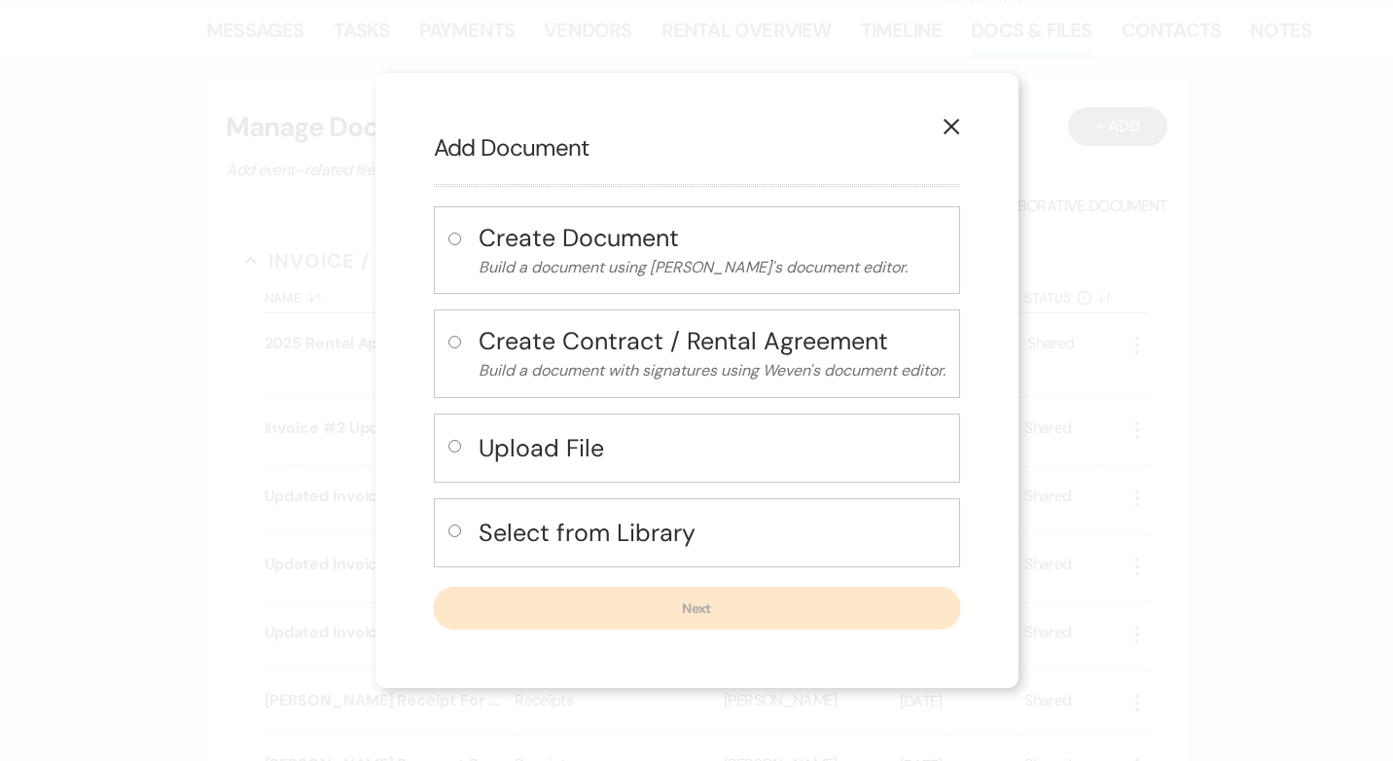
click at [448, 447] on input "radio" at bounding box center [454, 446] width 13 height 13
radio input "true"
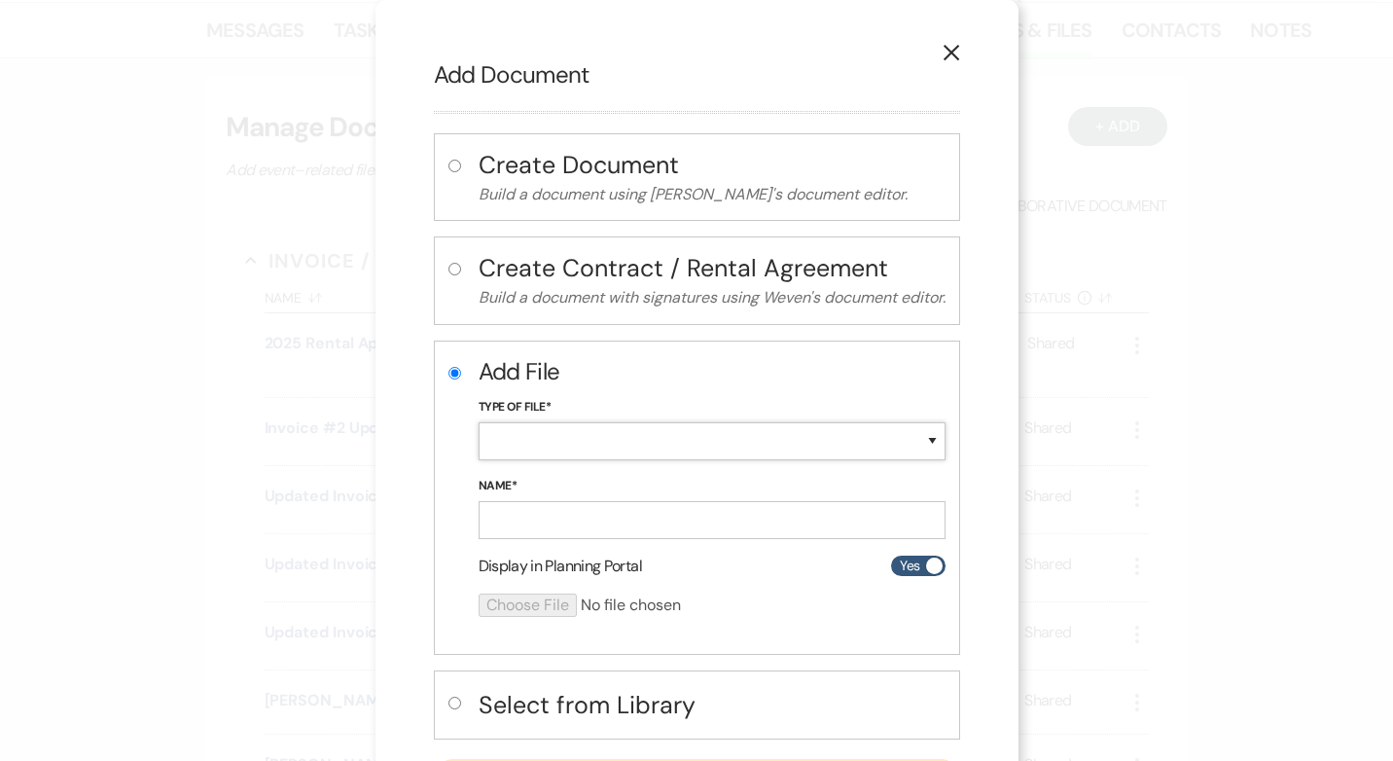
click at [526, 451] on select "Special Event Insurance Vendor Certificate of Insurance Contracts / Rental Agre…" at bounding box center [712, 441] width 467 height 38
select select "11"
click at [479, 422] on select "Special Event Insurance Vendor Certificate of Insurance Contracts / Rental Agre…" at bounding box center [712, 441] width 467 height 38
click at [517, 516] on input "Name*" at bounding box center [712, 520] width 467 height 38
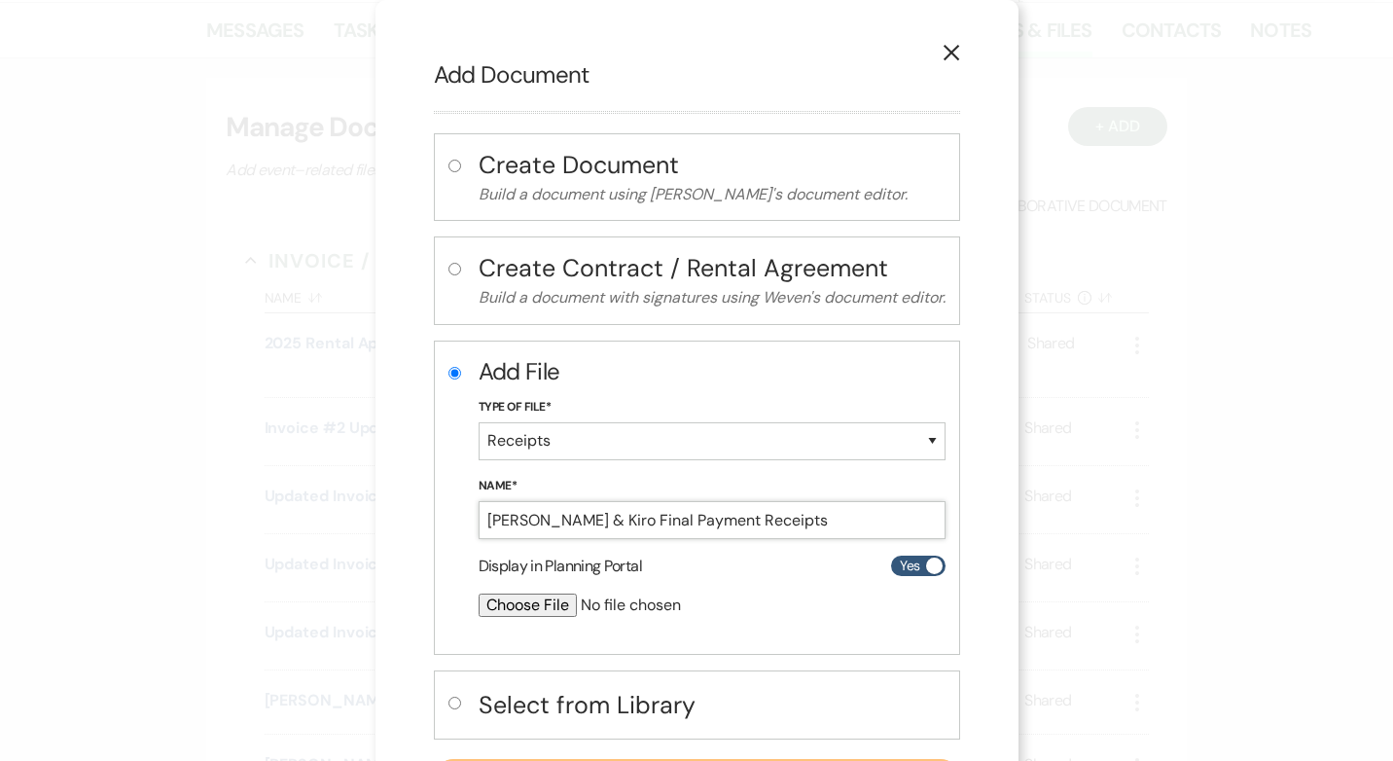
type input "[PERSON_NAME] & Kiro Final Payment Receipts"
click at [518, 601] on input "file" at bounding box center [661, 604] width 364 height 23
type input "C:\fakepath\[PERSON_NAME] & Kiro Final Pmt Receipts.pdf"
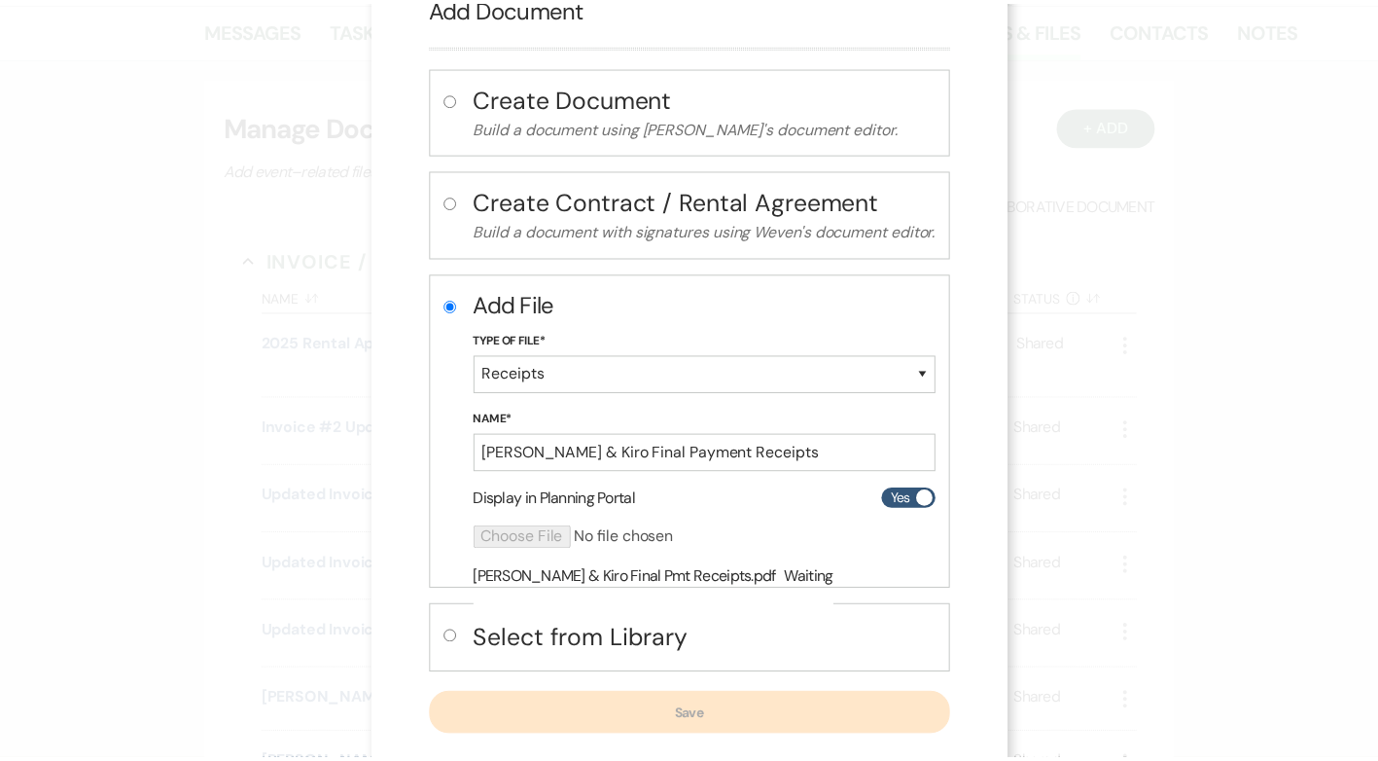
scroll to position [101, 0]
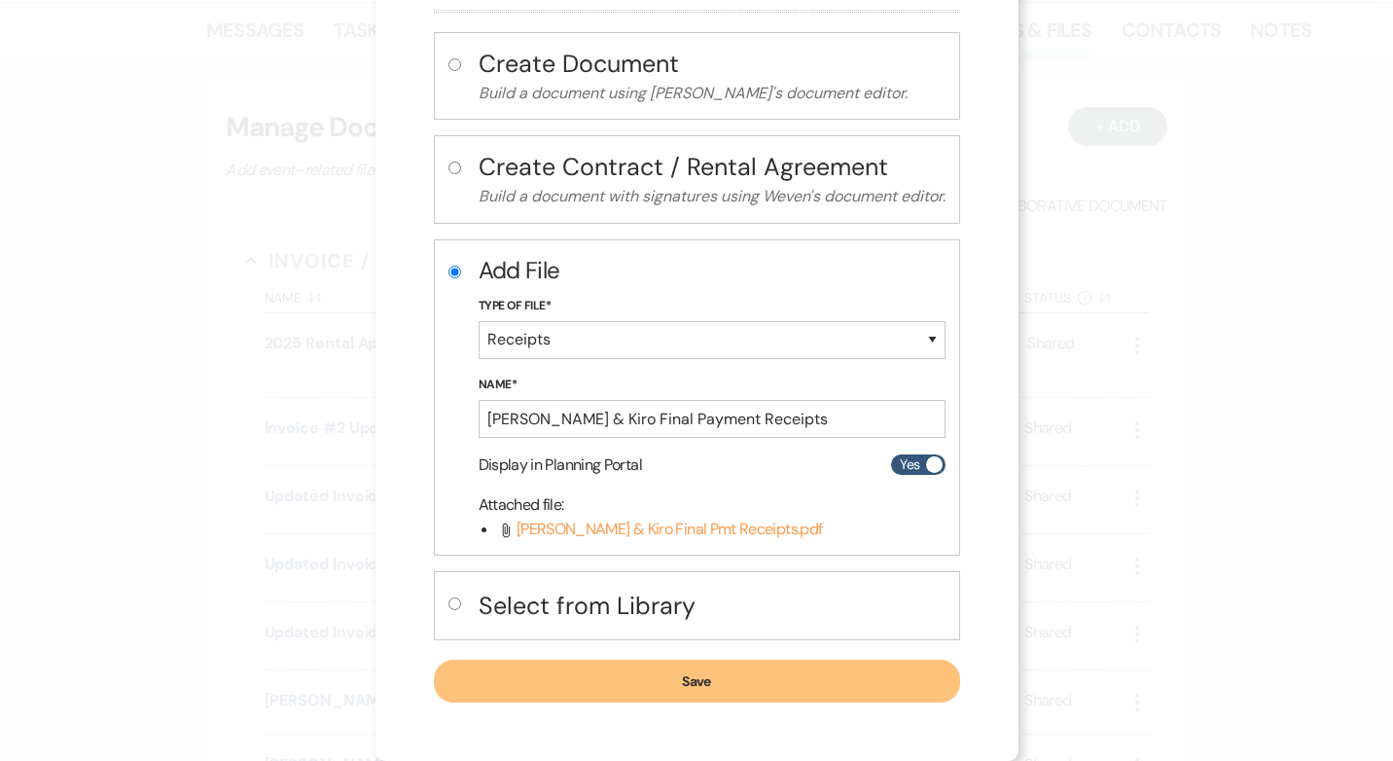
click at [724, 682] on button "Save" at bounding box center [697, 680] width 526 height 43
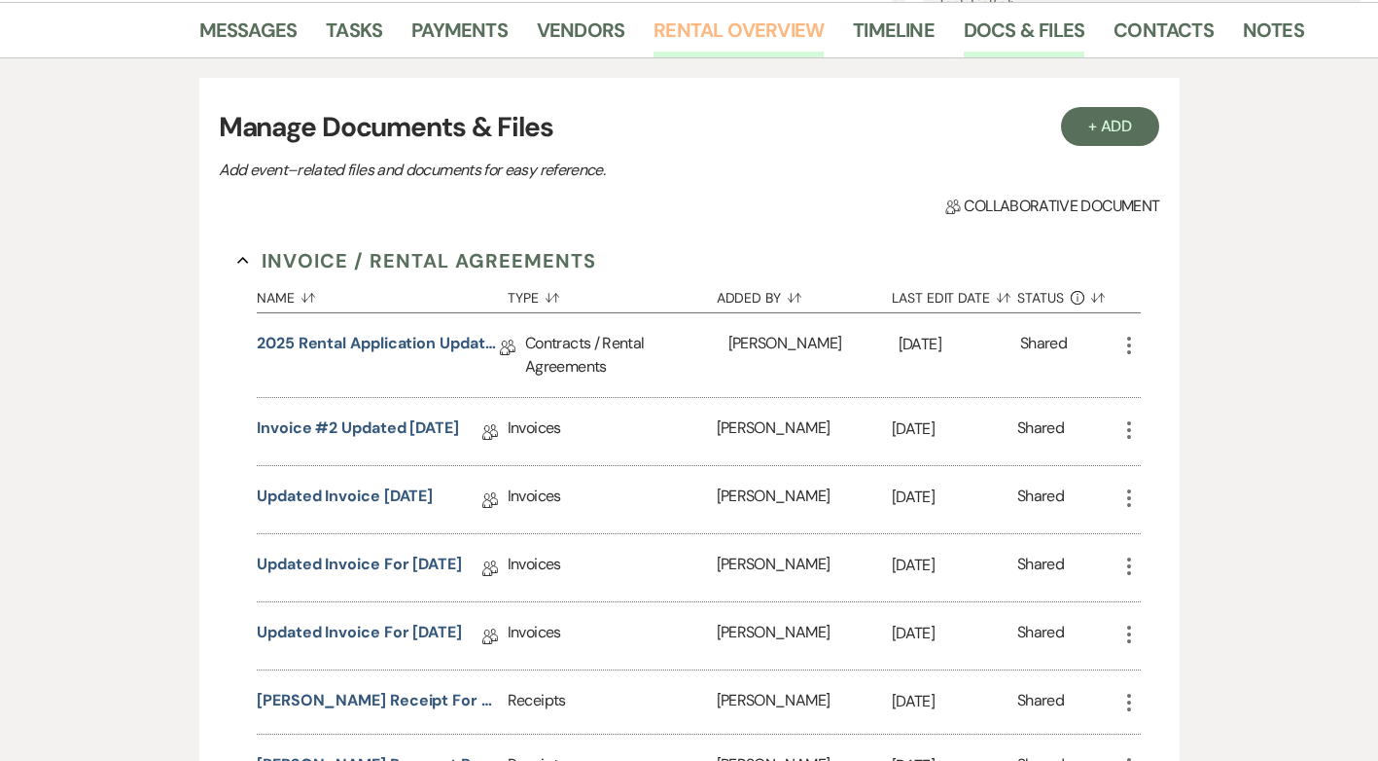
click at [714, 21] on link "Rental Overview" at bounding box center [739, 36] width 170 height 43
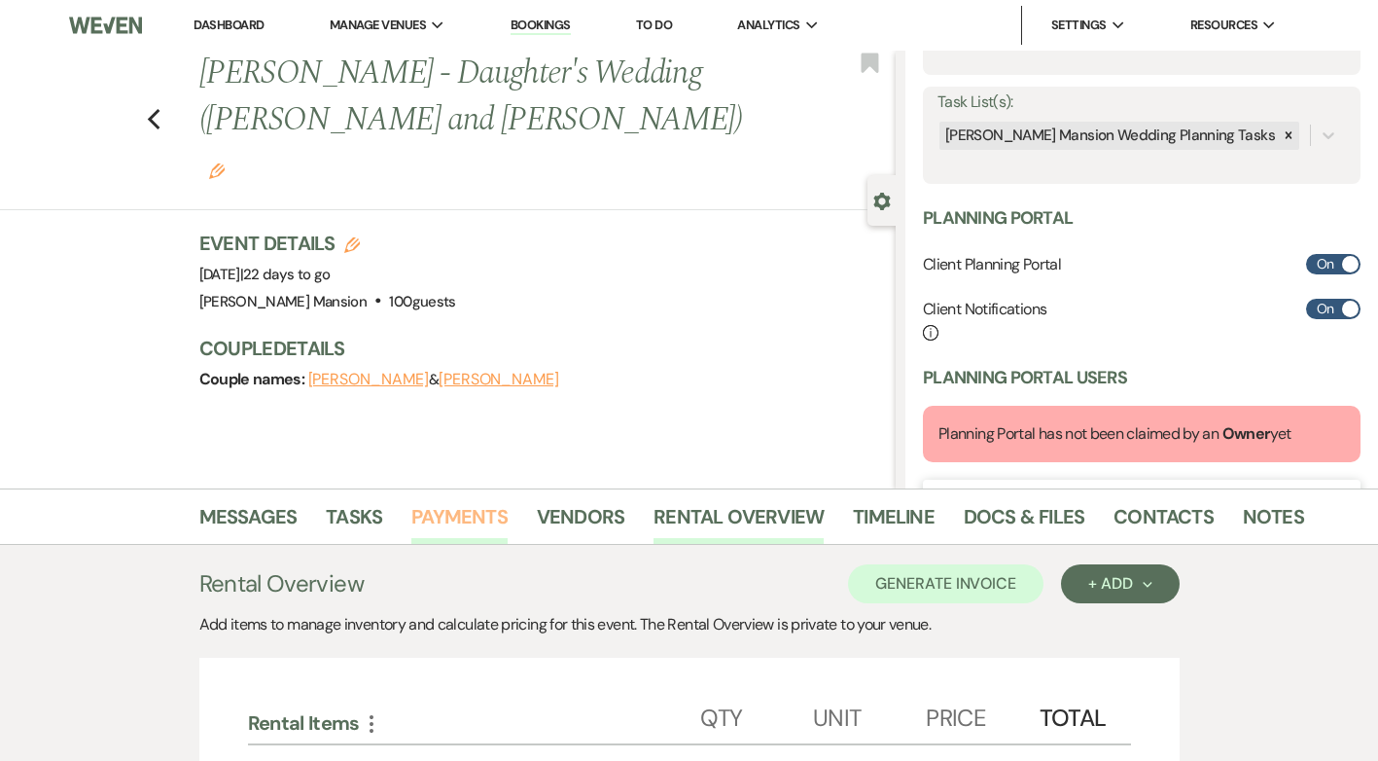
click at [481, 515] on link "Payments" at bounding box center [459, 522] width 96 height 43
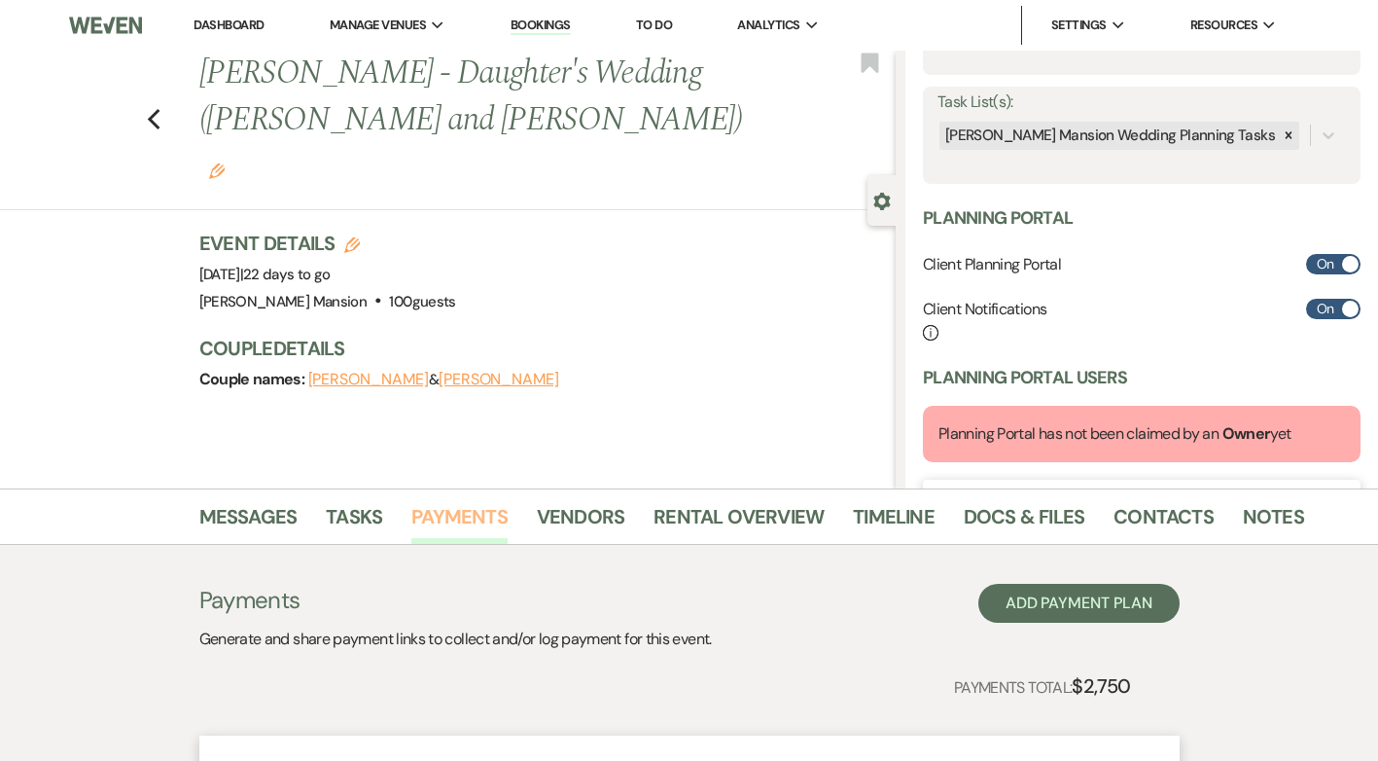
scroll to position [486, 0]
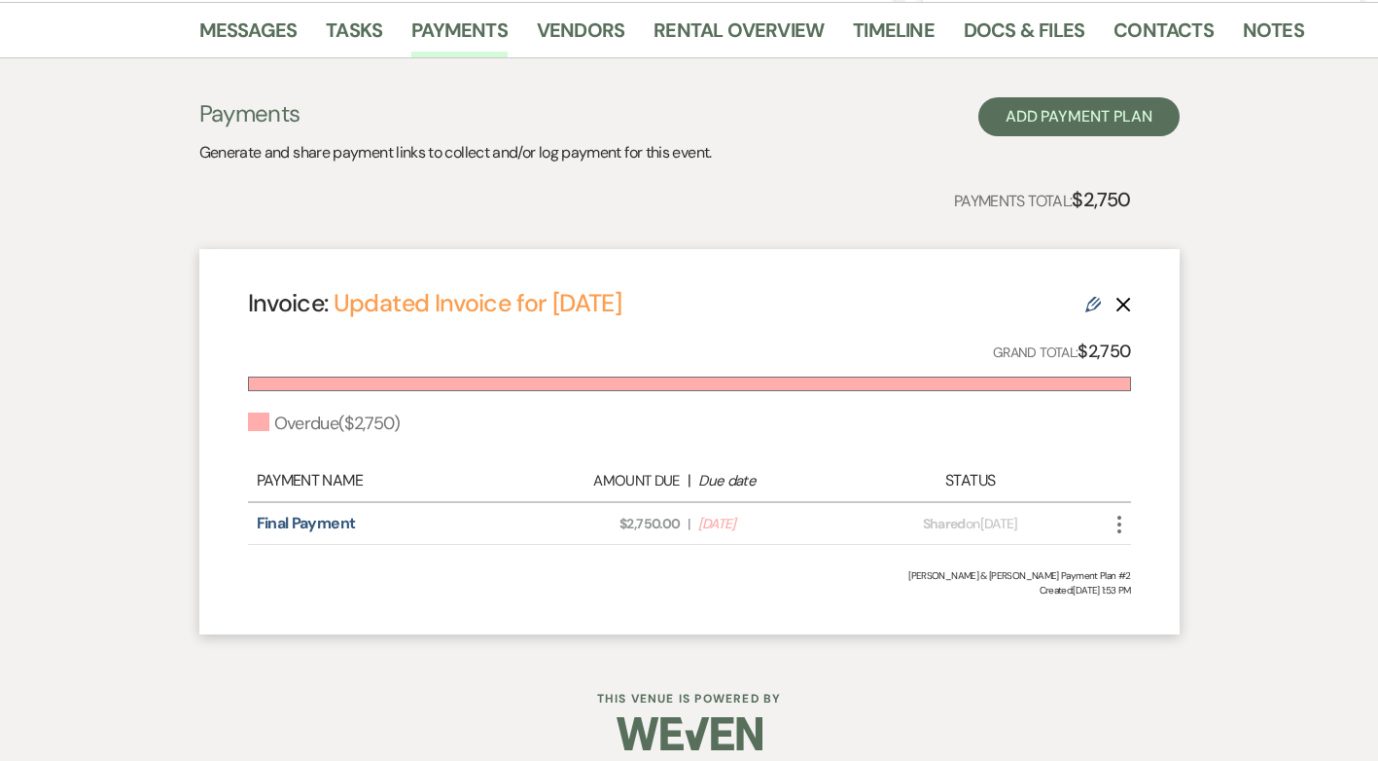
click at [1121, 521] on icon "More" at bounding box center [1119, 524] width 23 height 23
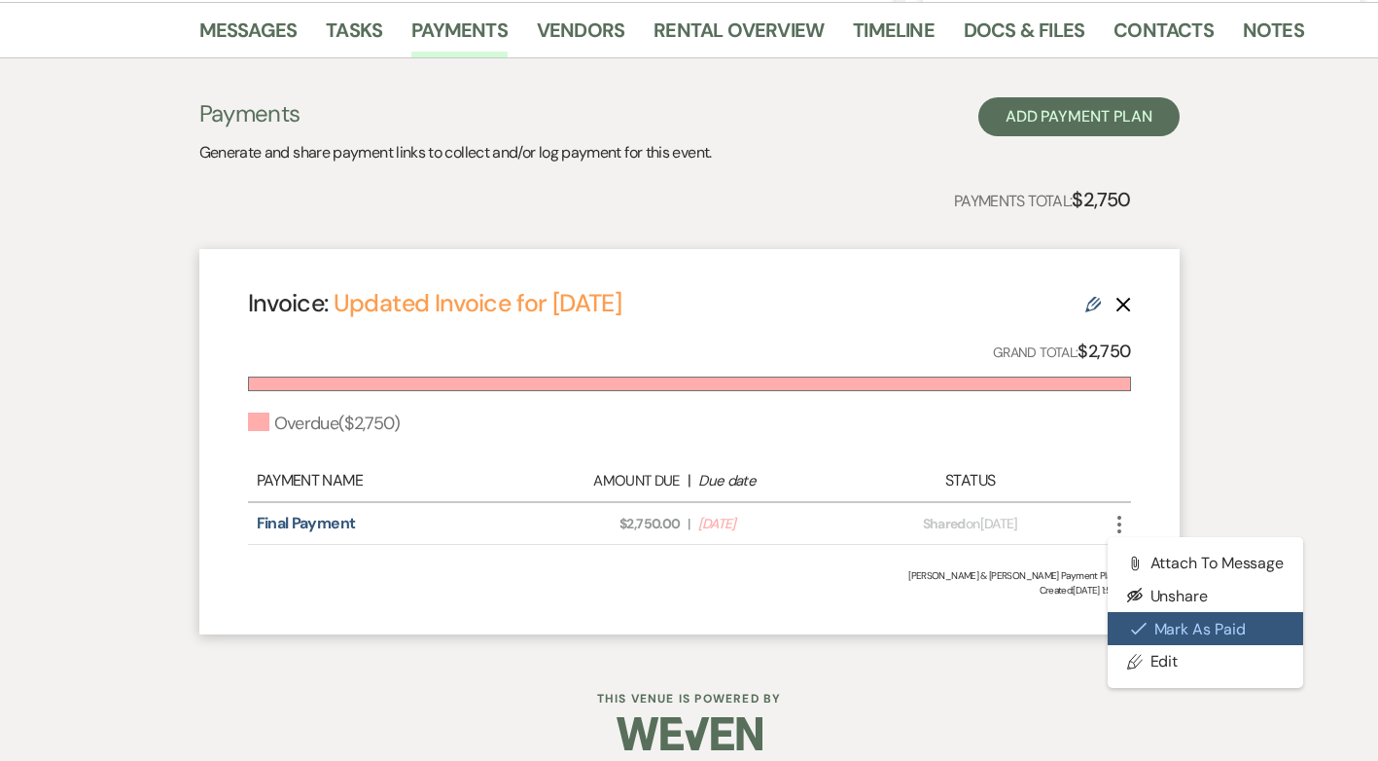
click at [1161, 624] on button "Check [PERSON_NAME] [PERSON_NAME] as Paid" at bounding box center [1206, 628] width 196 height 33
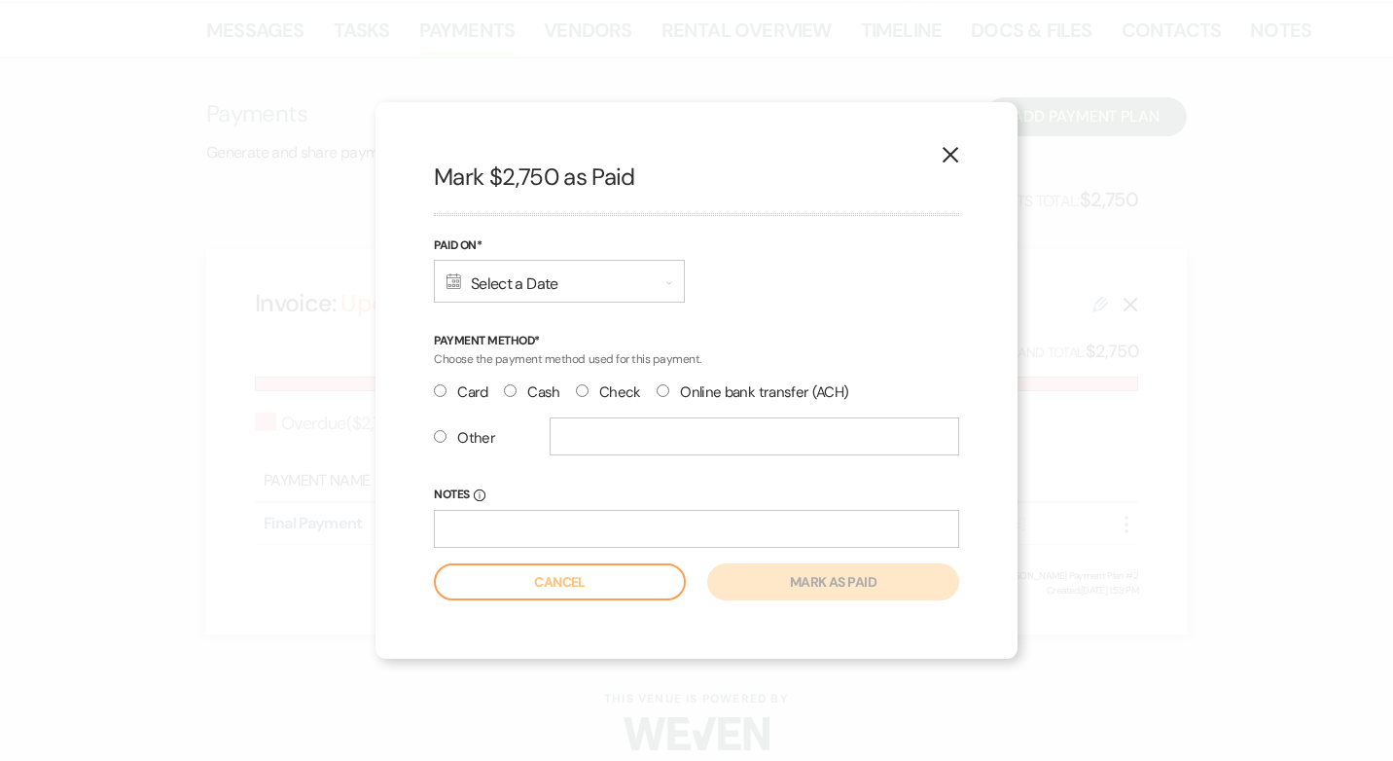
click at [579, 287] on div "Calendar Select a Date Expand" at bounding box center [559, 281] width 251 height 43
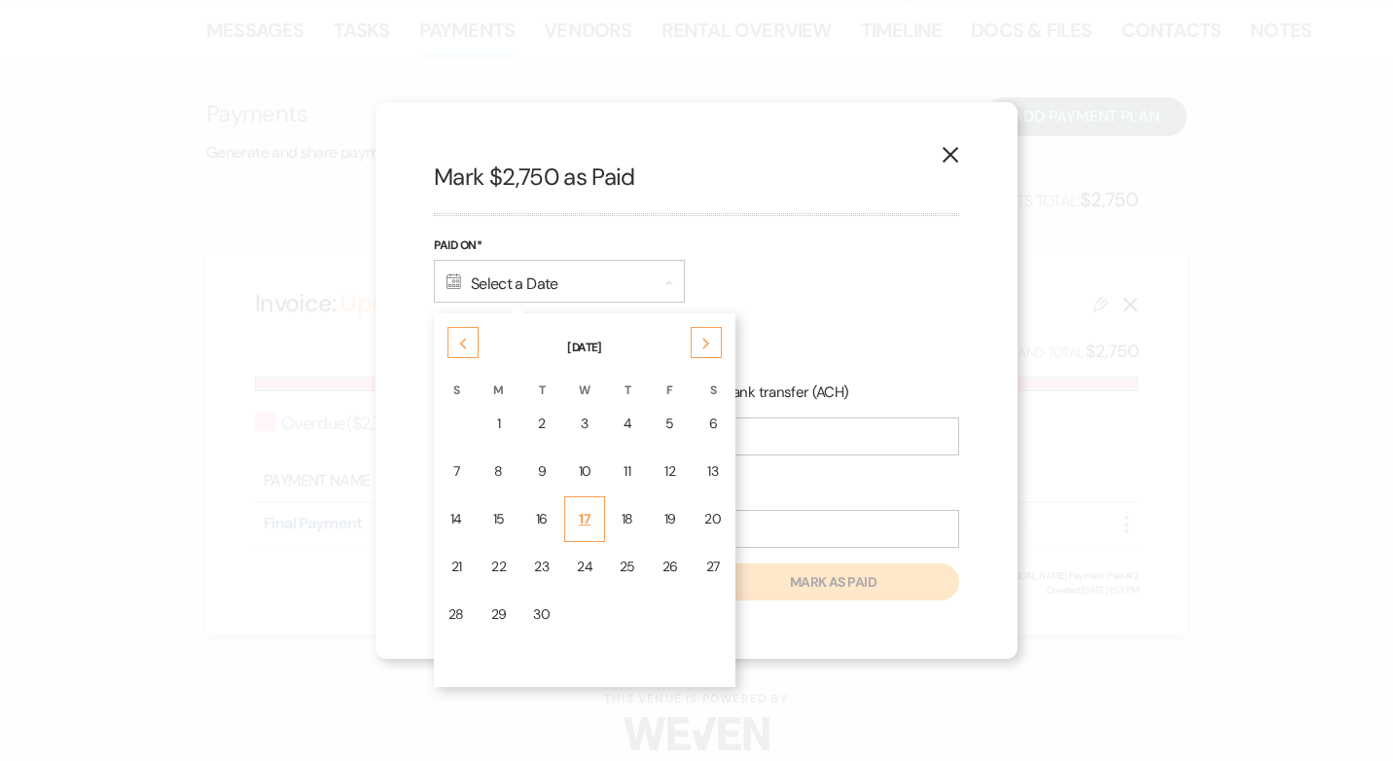
click at [589, 509] on div "17" at bounding box center [585, 519] width 16 height 20
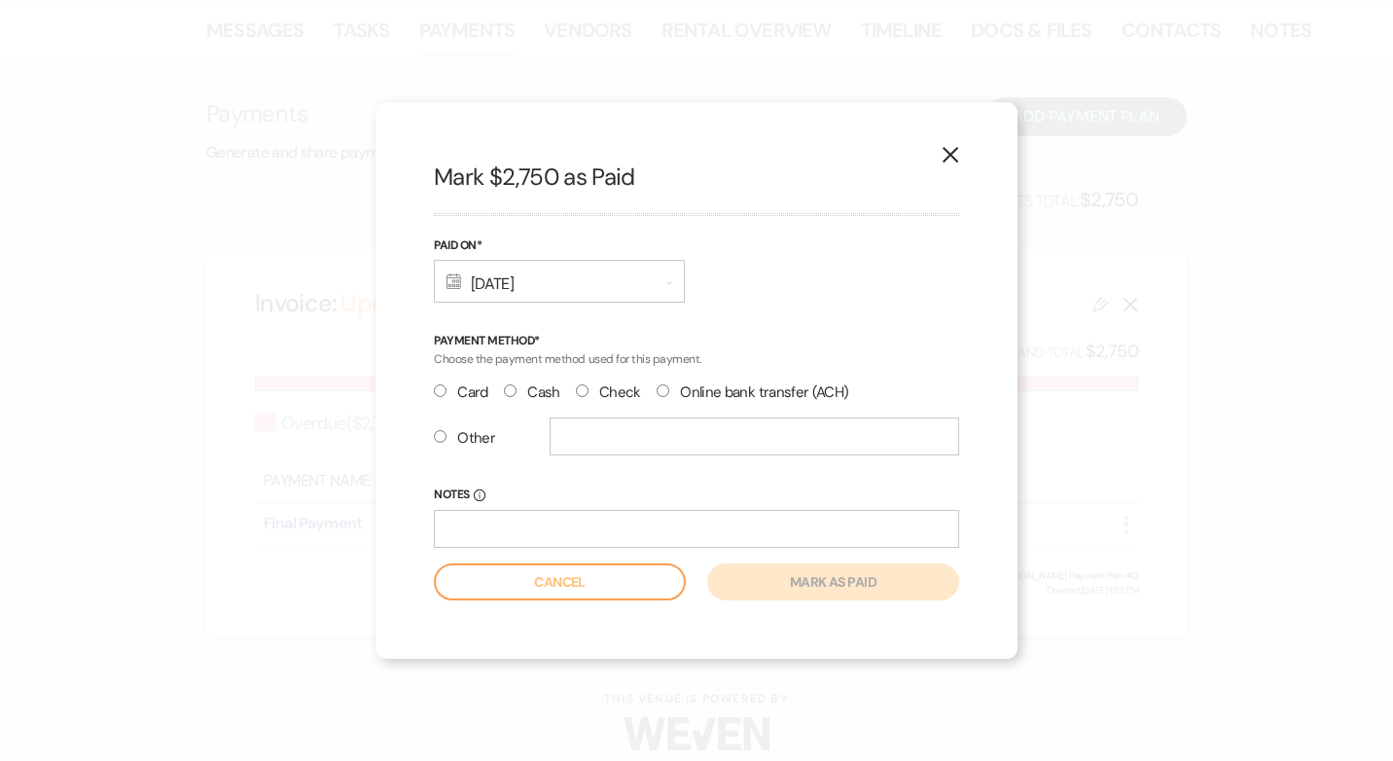
click at [438, 389] on input "Card" at bounding box center [440, 390] width 13 height 13
radio input "true"
click at [826, 578] on button "Mark as paid" at bounding box center [833, 581] width 252 height 37
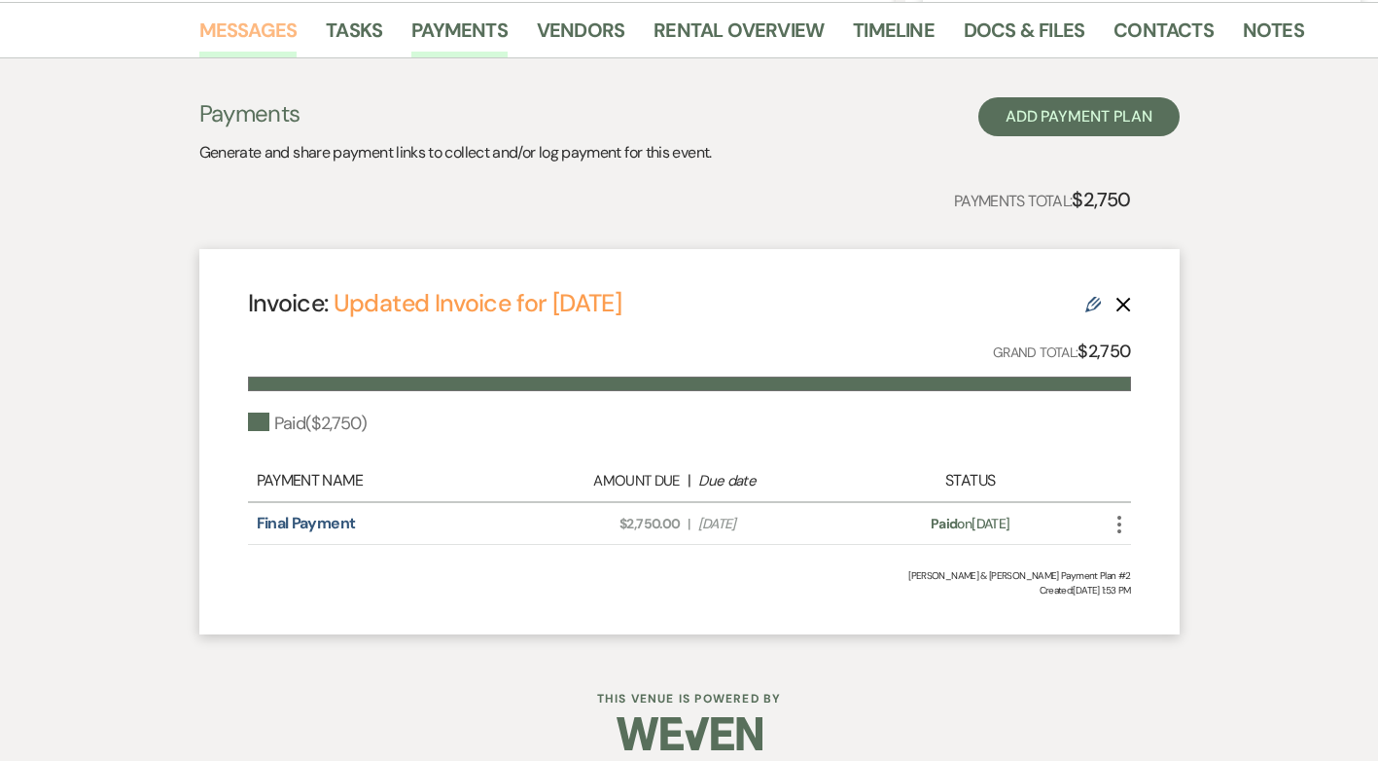
click at [247, 32] on link "Messages" at bounding box center [248, 36] width 98 height 43
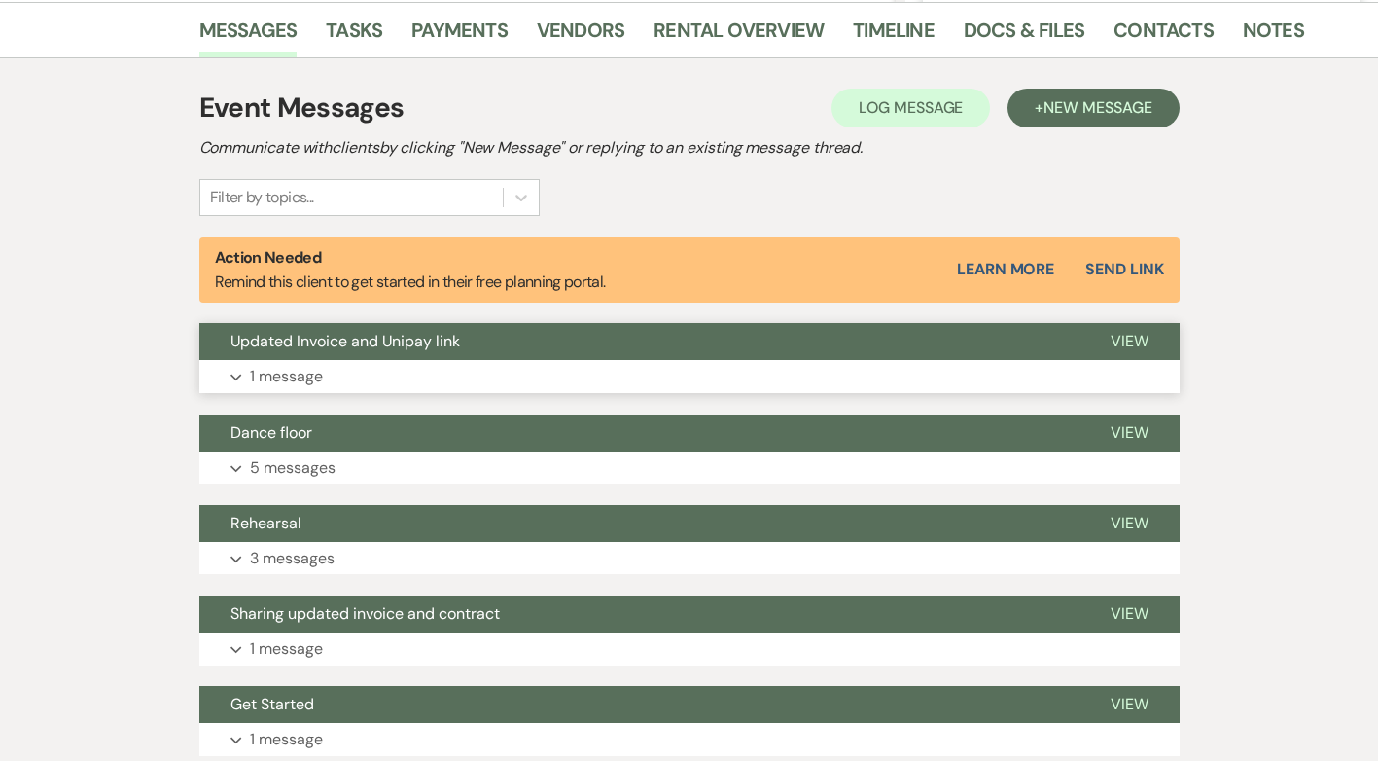
click at [283, 376] on p "1 message" at bounding box center [286, 376] width 73 height 25
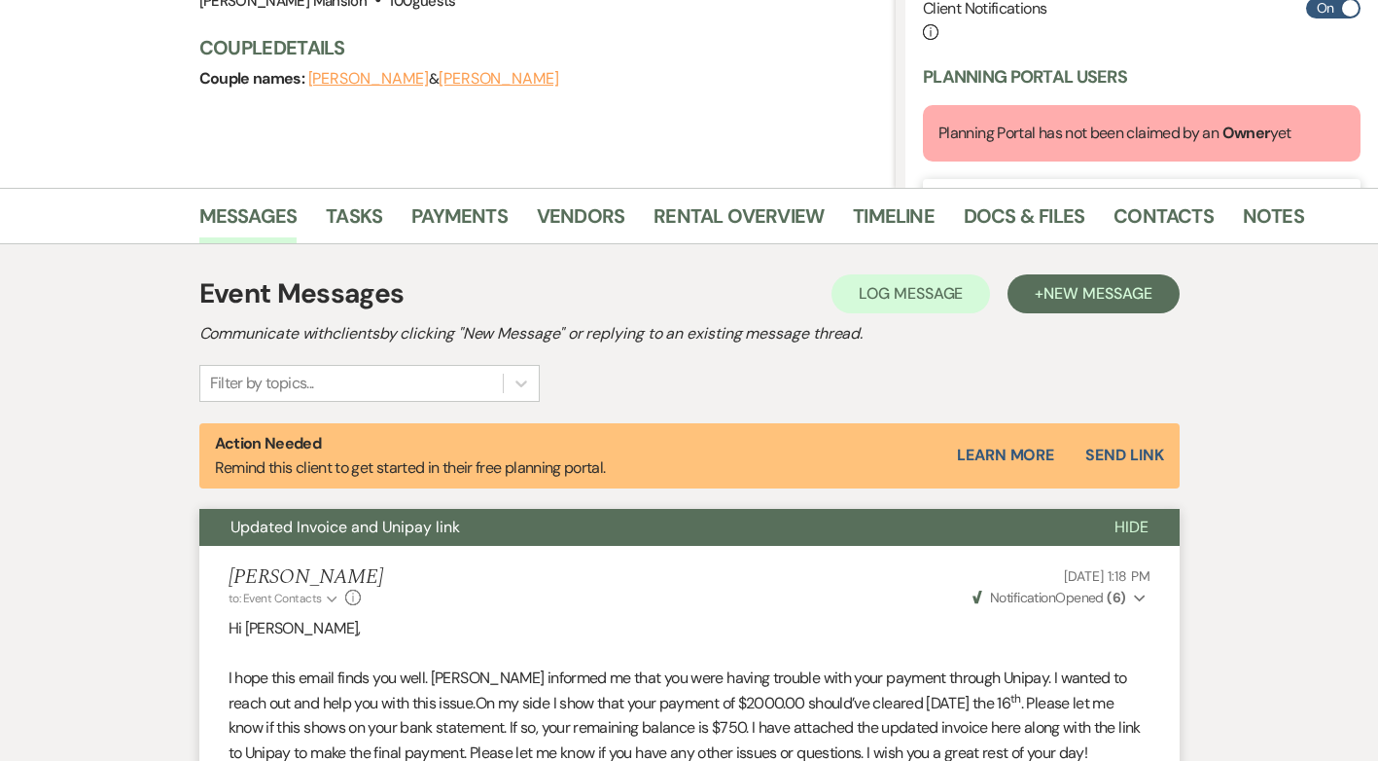
scroll to position [292, 0]
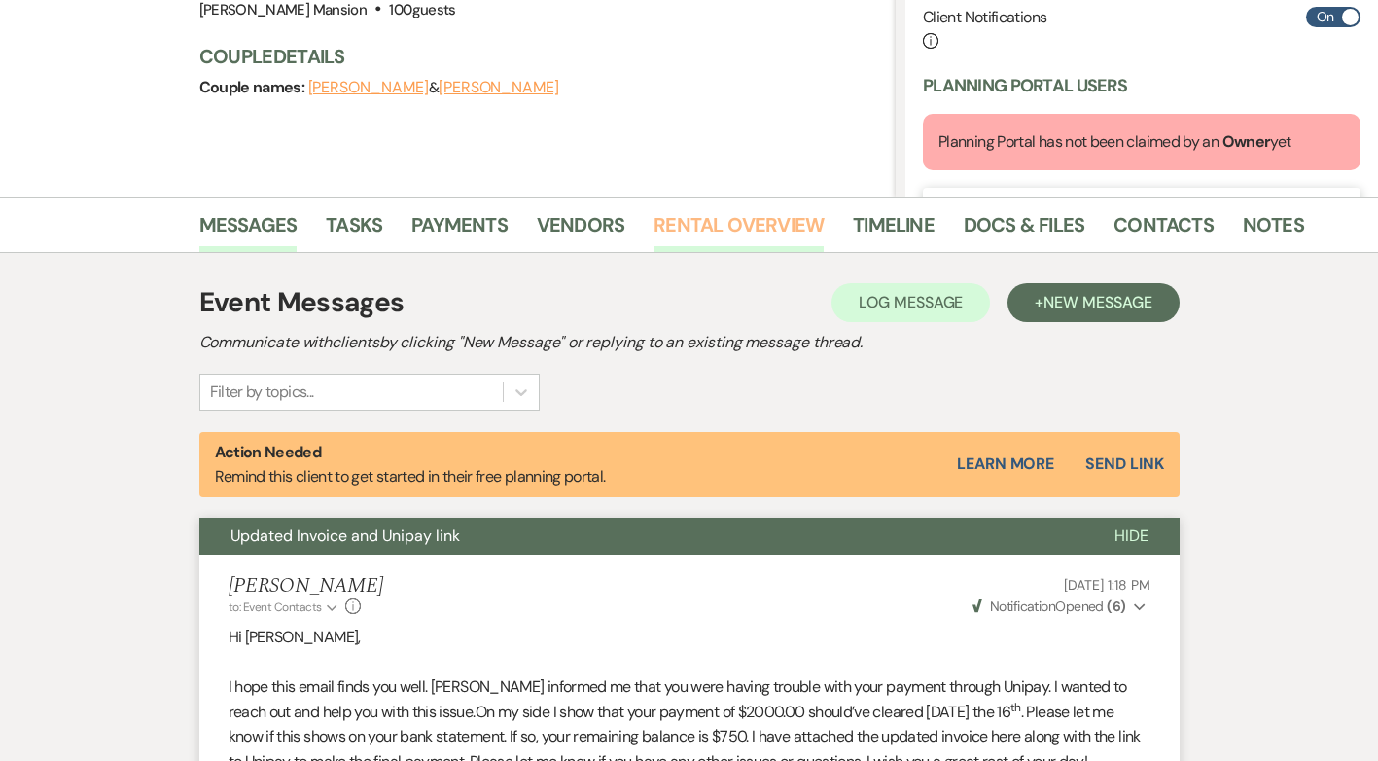
click at [695, 224] on link "Rental Overview" at bounding box center [739, 230] width 170 height 43
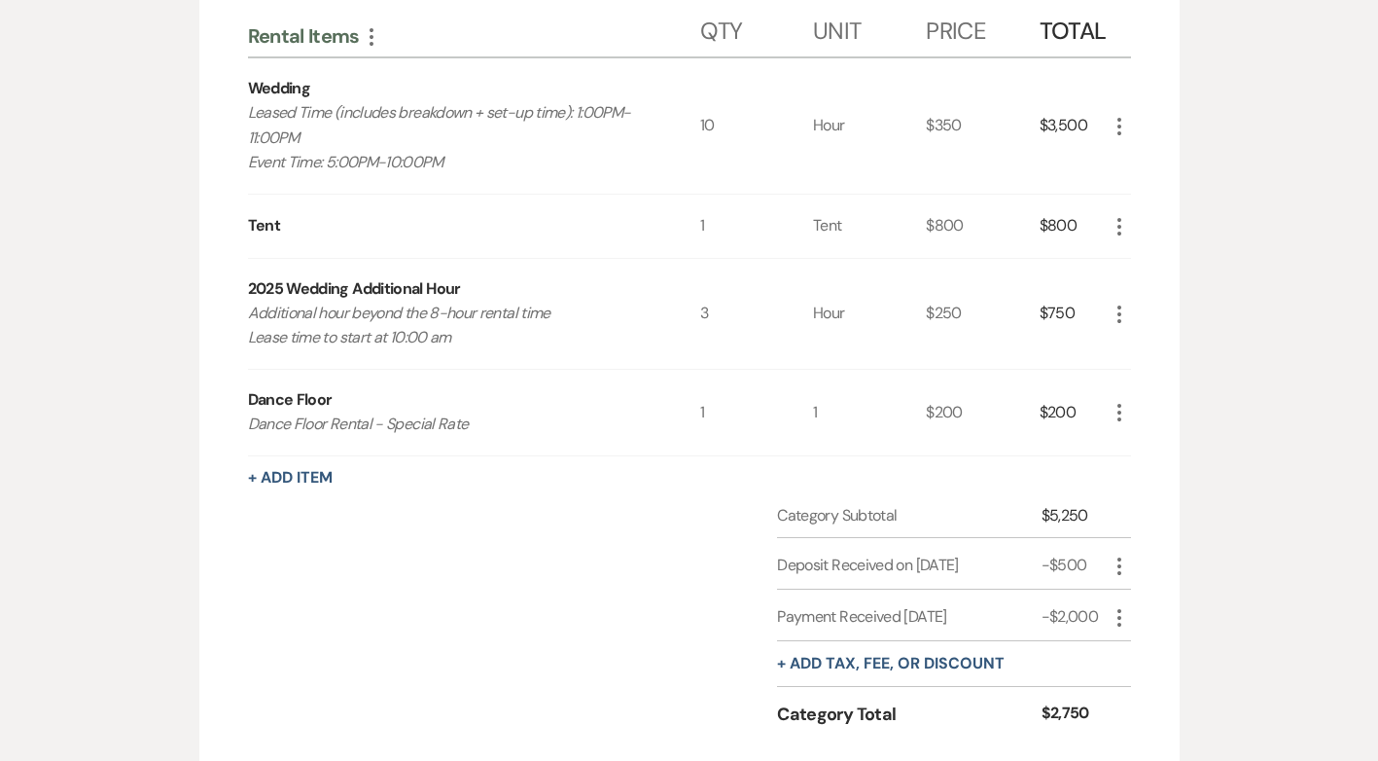
scroll to position [919, 0]
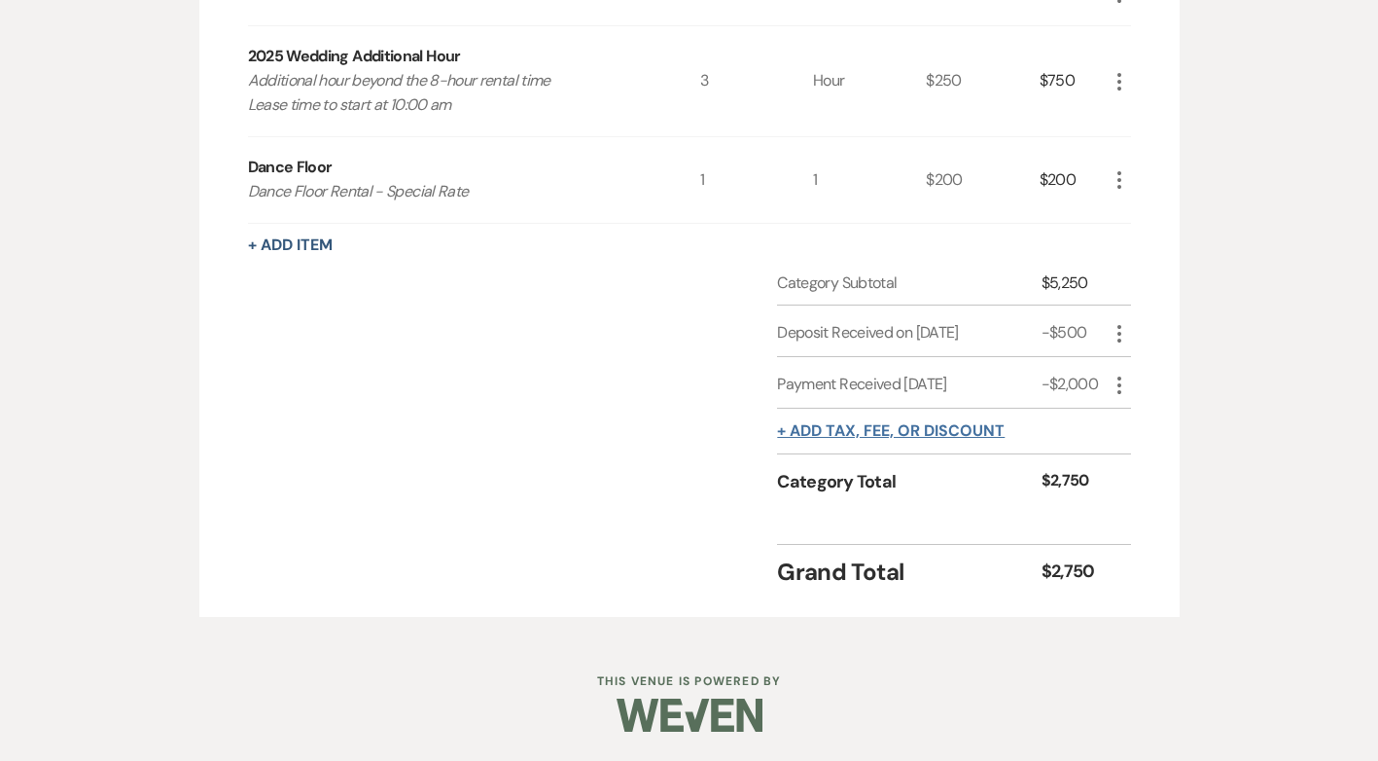
click at [868, 431] on button "+ Add tax, fee, or discount" at bounding box center [891, 431] width 228 height 16
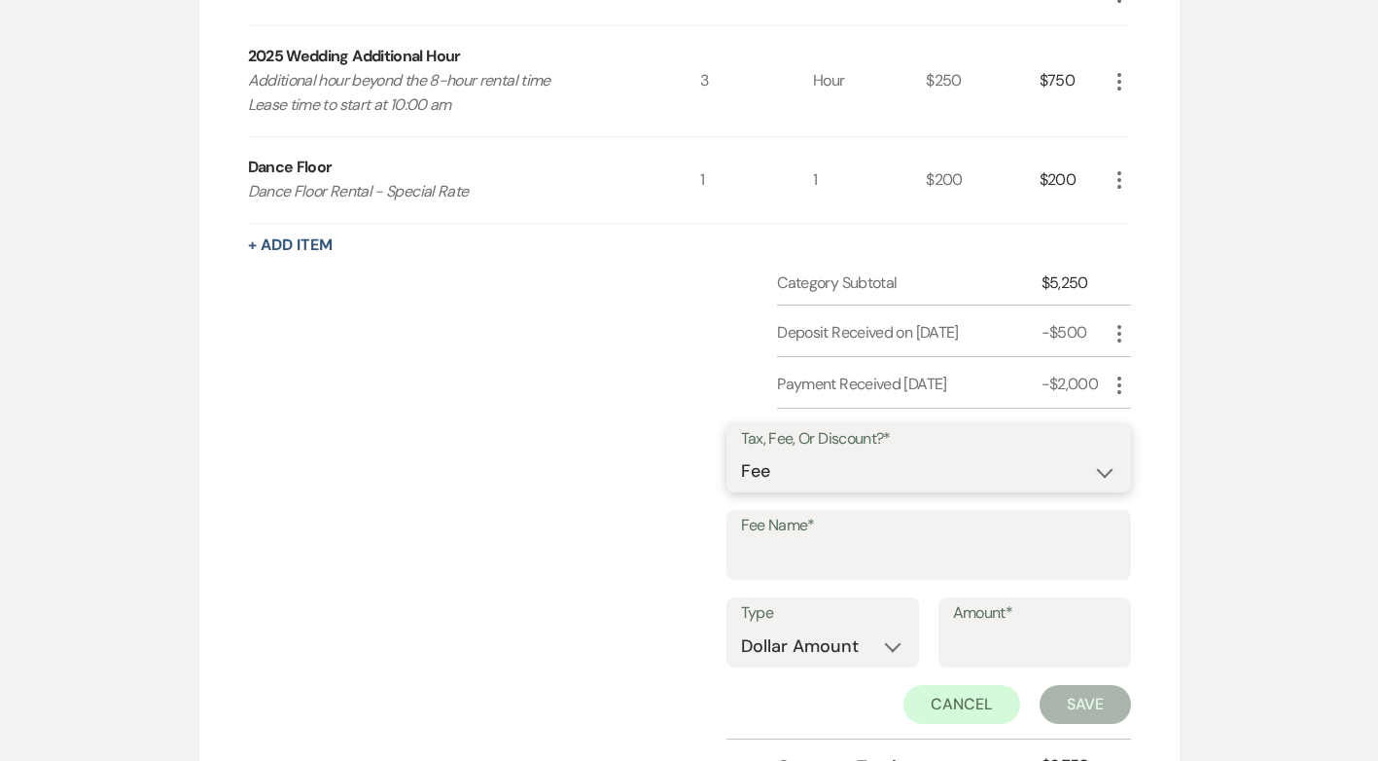
click at [1100, 477] on select "Fee Discount Tax" at bounding box center [928, 471] width 375 height 38
select select "2"
click at [756, 452] on select "Fee Discount Tax" at bounding box center [928, 471] width 375 height 38
click at [848, 546] on input "Fee Name*" at bounding box center [928, 559] width 375 height 38
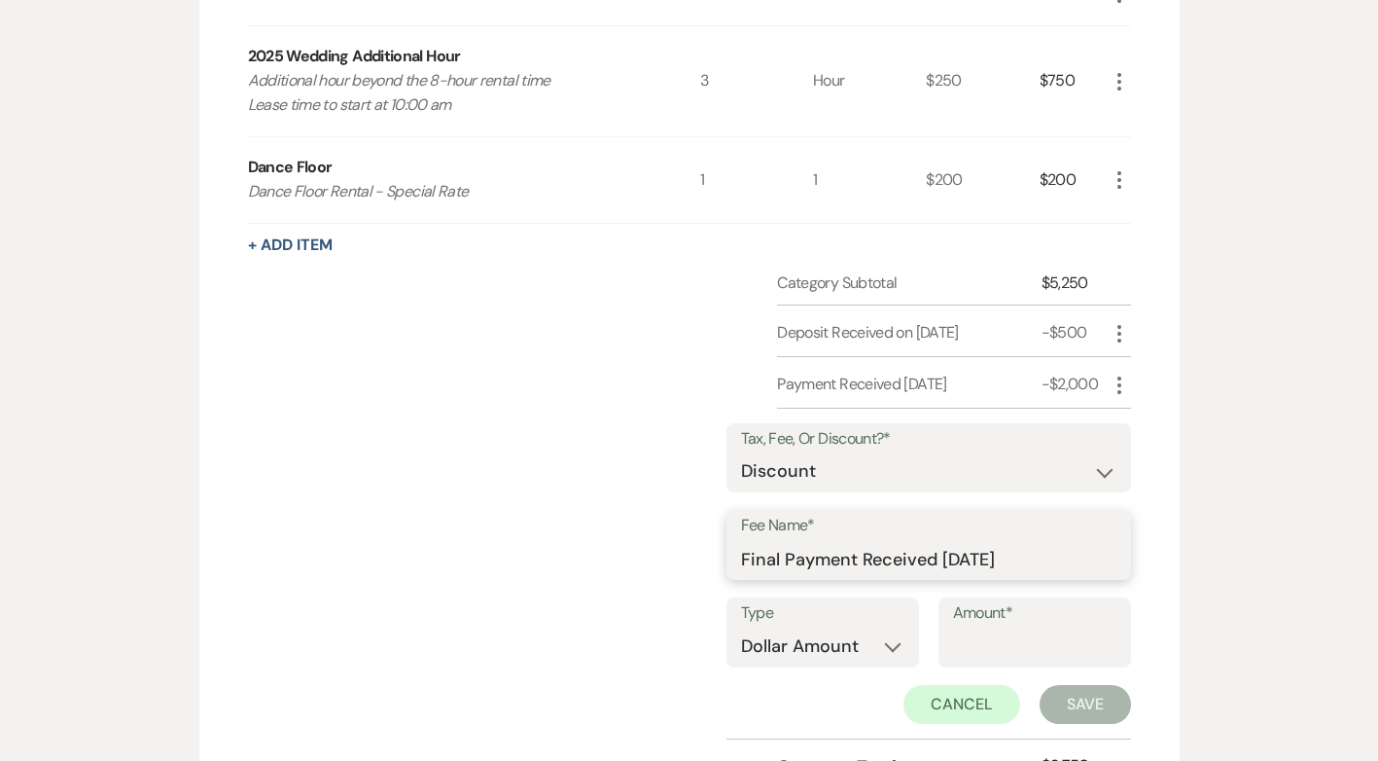
type input "Final Payment Received [DATE]"
click at [1014, 649] on input "Amount*" at bounding box center [1034, 646] width 163 height 38
type input "2750.00"
click at [1089, 706] on button "Save" at bounding box center [1085, 704] width 91 height 39
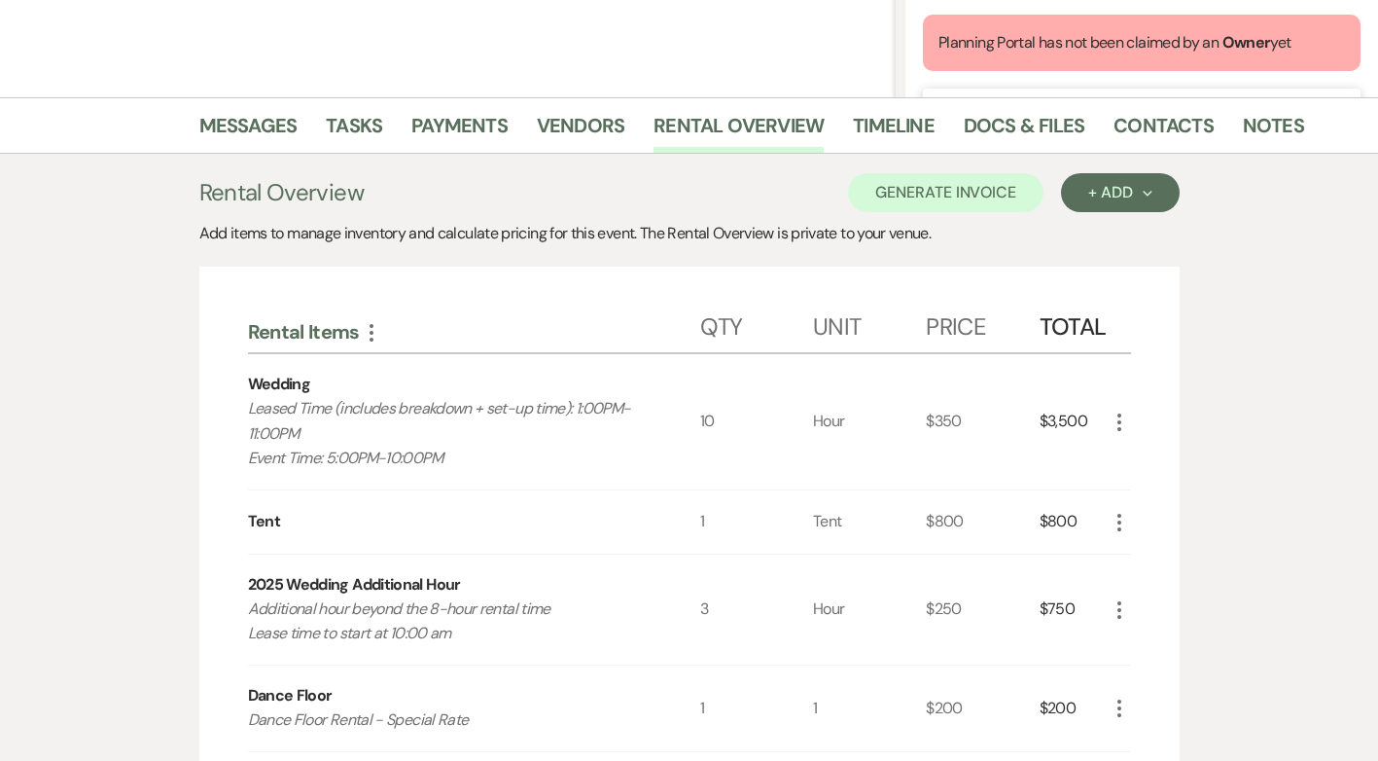
scroll to position [389, 0]
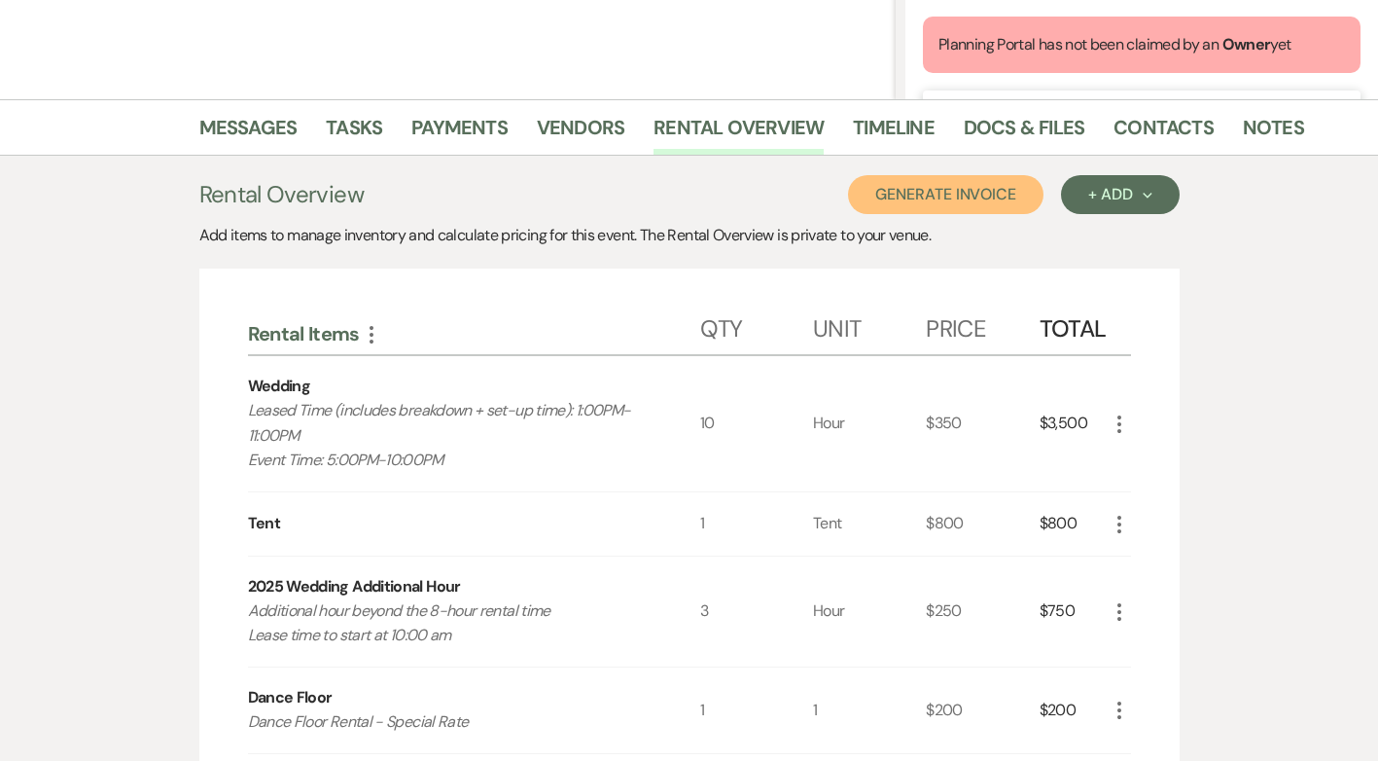
click at [945, 192] on button "Generate Invoice" at bounding box center [946, 194] width 196 height 39
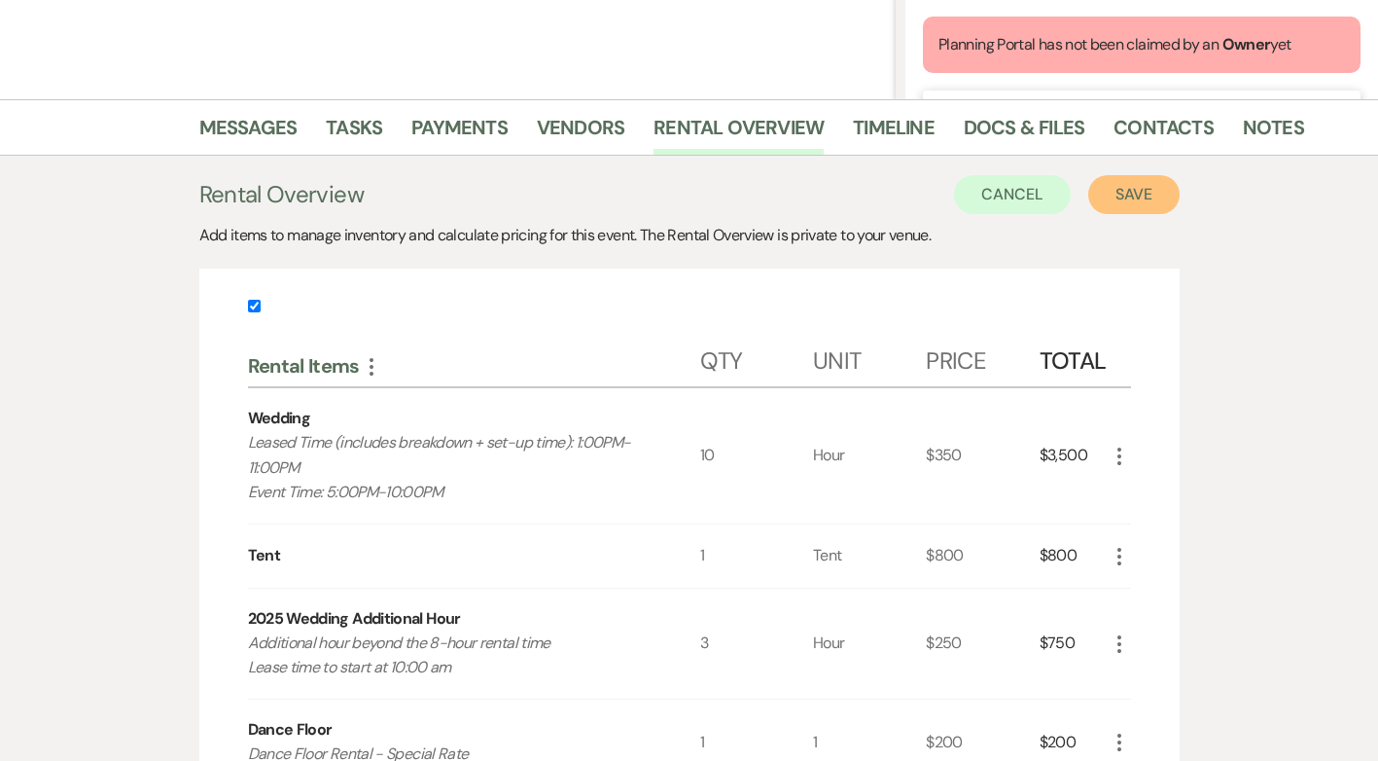
click at [1139, 201] on button "Save" at bounding box center [1133, 194] width 91 height 39
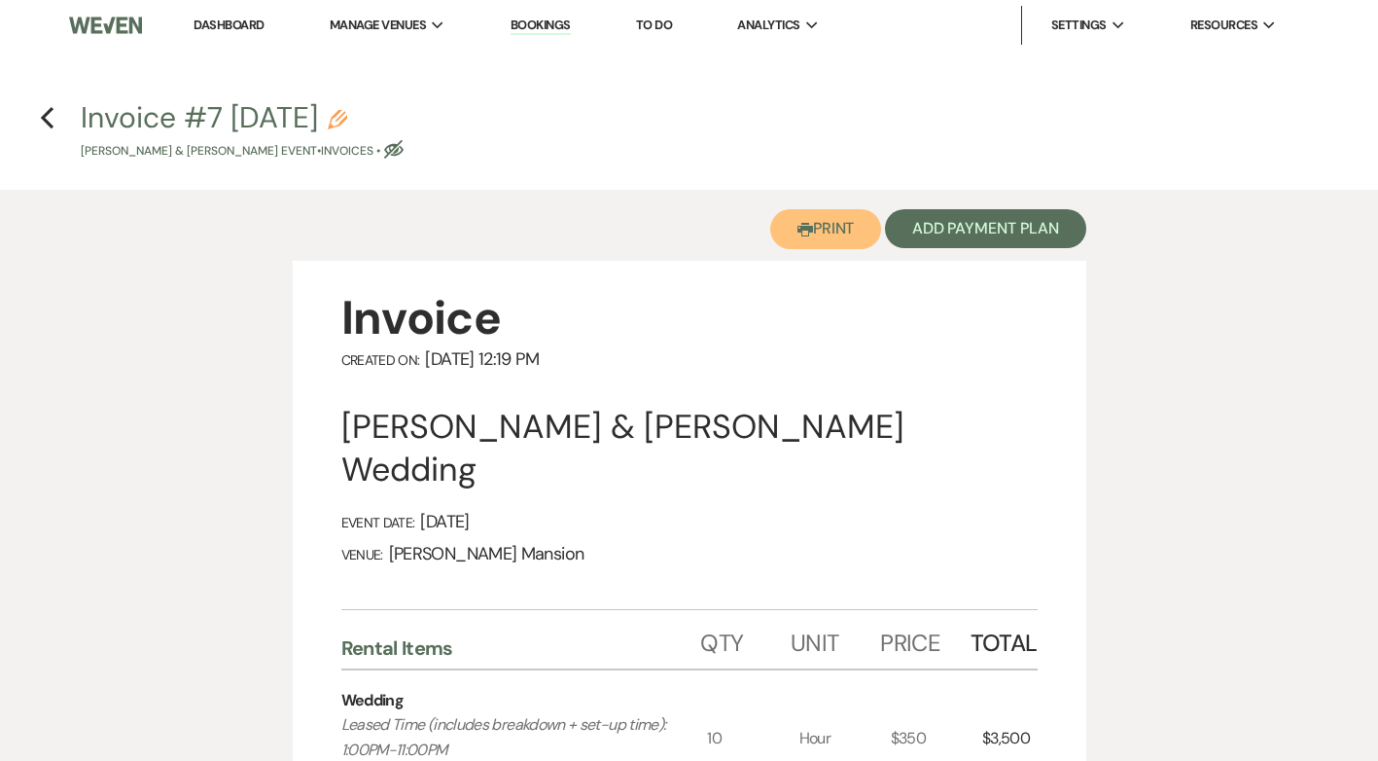
click at [806, 234] on icon "Printer" at bounding box center [806, 230] width 16 height 16
click at [347, 117] on use "button" at bounding box center [337, 119] width 19 height 19
select select "22"
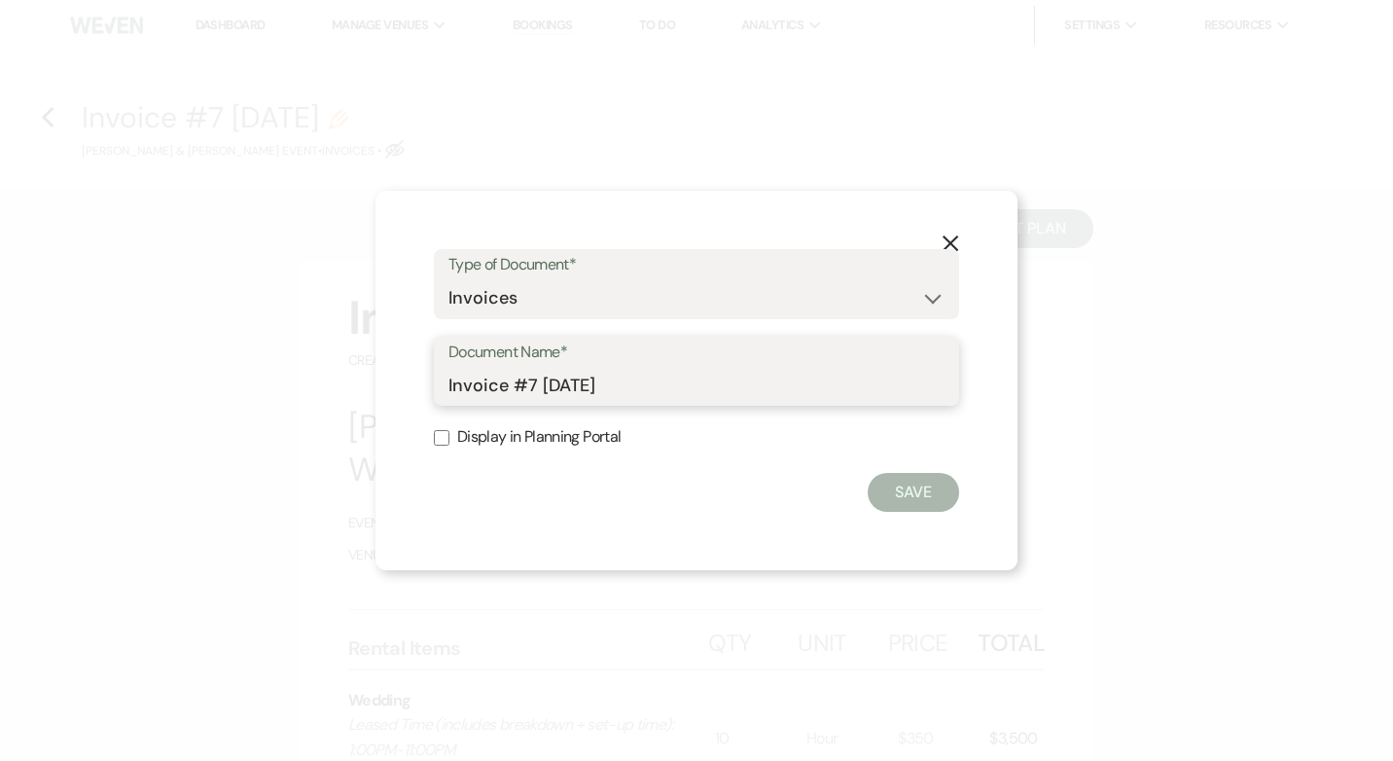
click at [640, 386] on input "Invoice #7 [DATE]" at bounding box center [696, 385] width 496 height 38
drag, startPoint x: 640, startPoint y: 386, endPoint x: 352, endPoint y: 388, distance: 287.9
click at [353, 389] on div "X Type of Document* Special Event Insurance Vendor Certificate of Insurance Con…" at bounding box center [696, 380] width 1393 height 761
type input "Updated Paid In Full Invoice"
click at [445, 441] on input "Display in Planning Portal" at bounding box center [442, 438] width 16 height 16
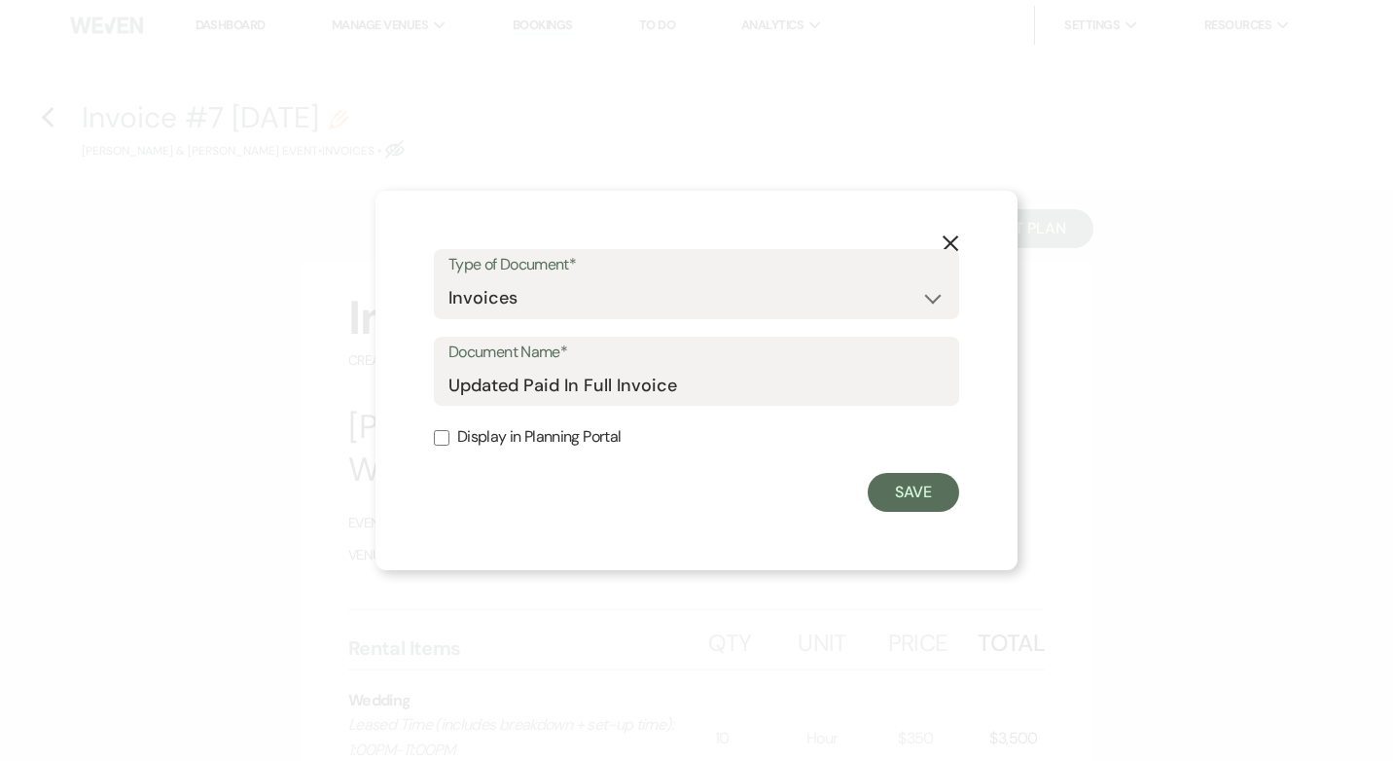
checkbox input "true"
click at [912, 481] on button "Save" at bounding box center [913, 492] width 91 height 39
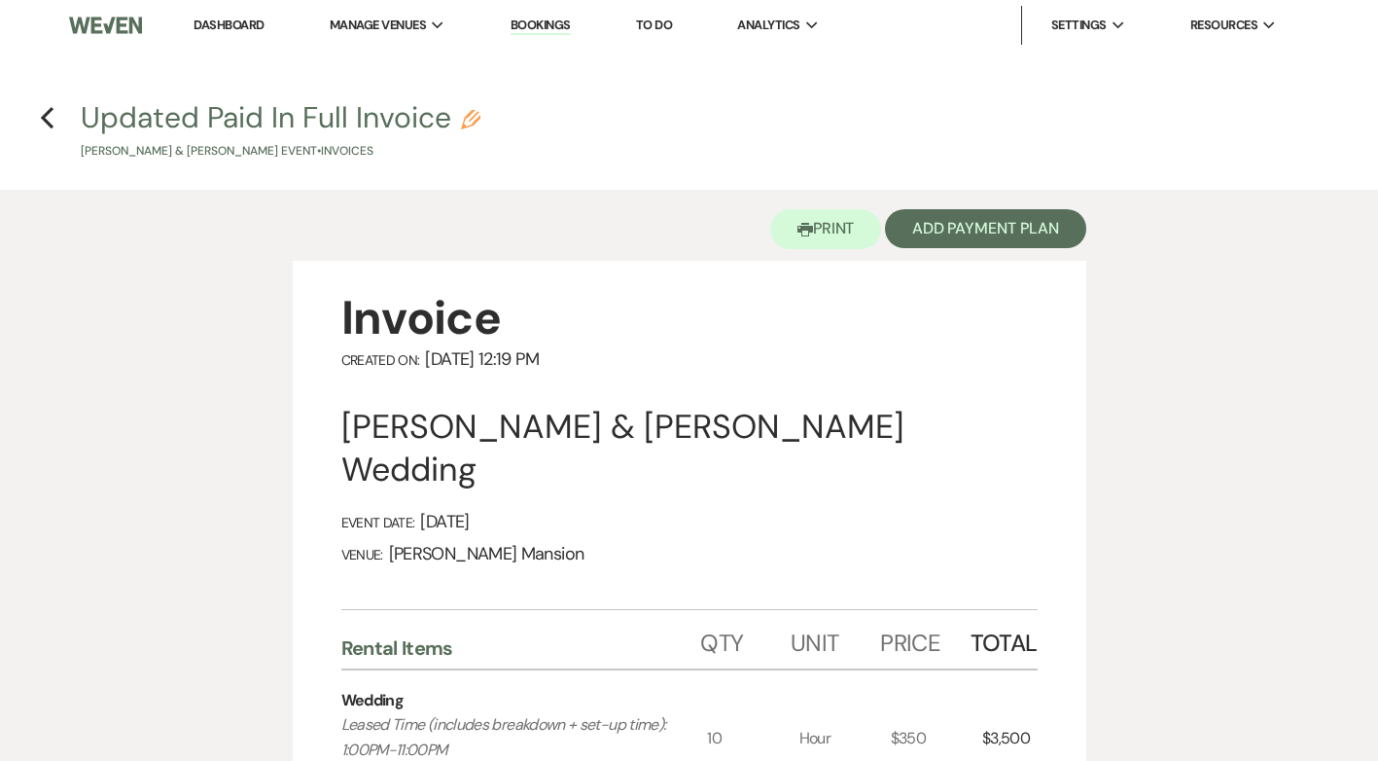
click at [234, 22] on link "Dashboard" at bounding box center [229, 25] width 70 height 17
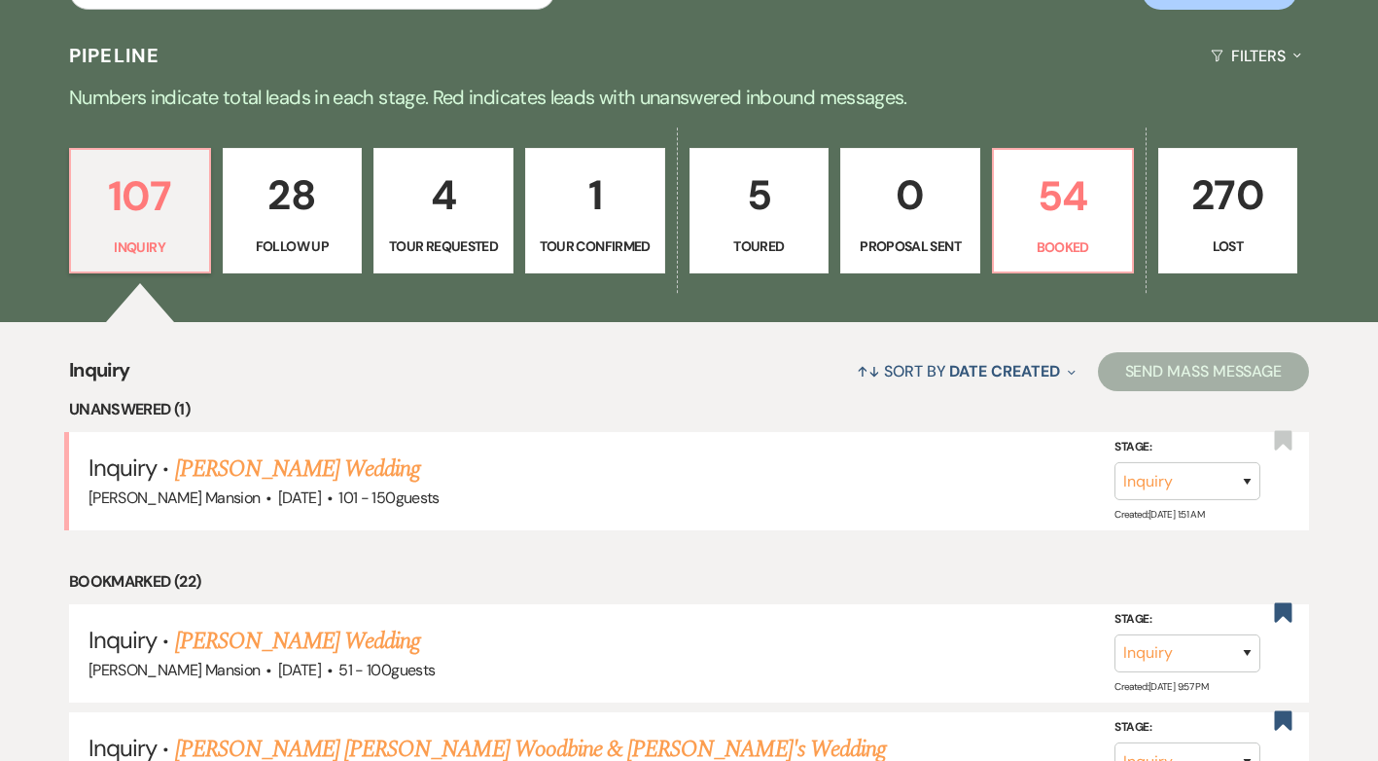
scroll to position [486, 0]
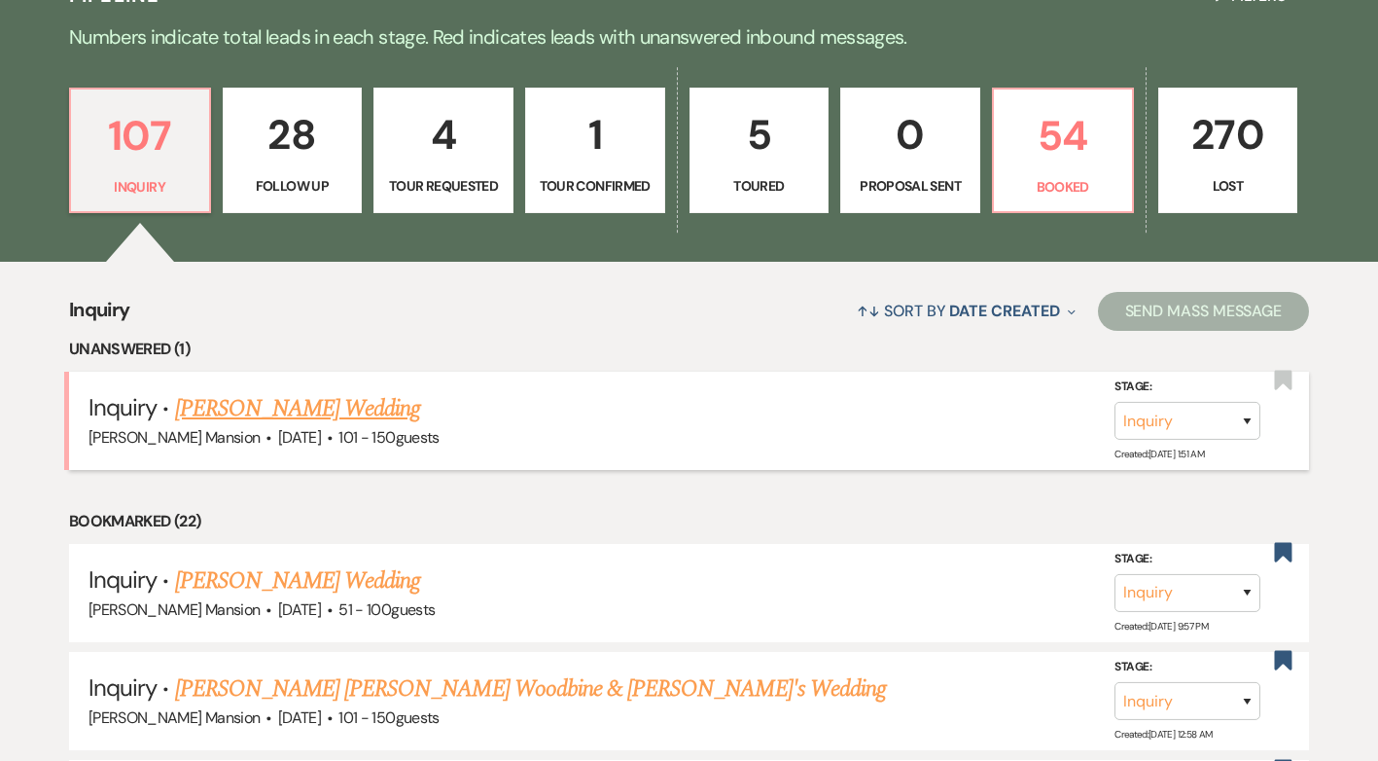
click at [250, 410] on link "[PERSON_NAME] Wedding" at bounding box center [298, 408] width 246 height 35
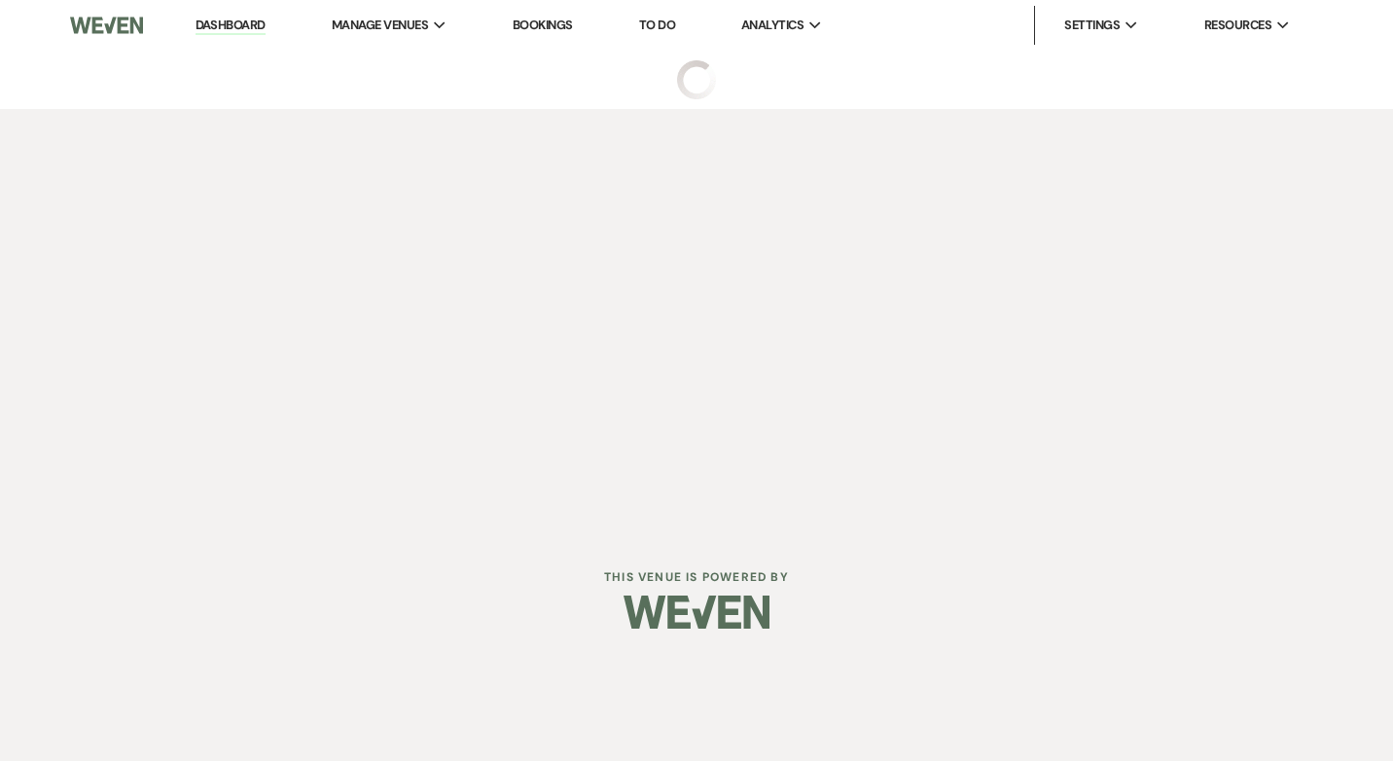
select select "2"
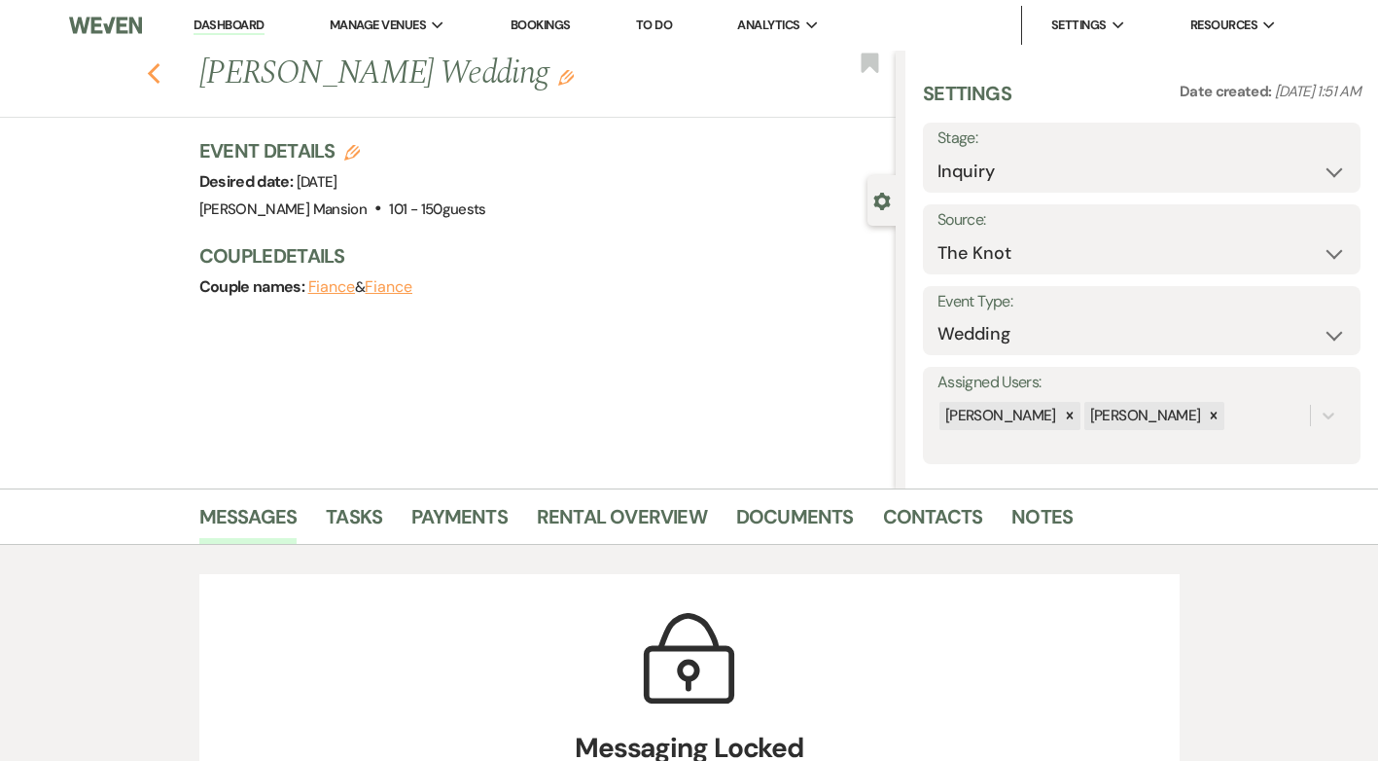
click at [157, 85] on icon "Previous" at bounding box center [154, 73] width 15 height 23
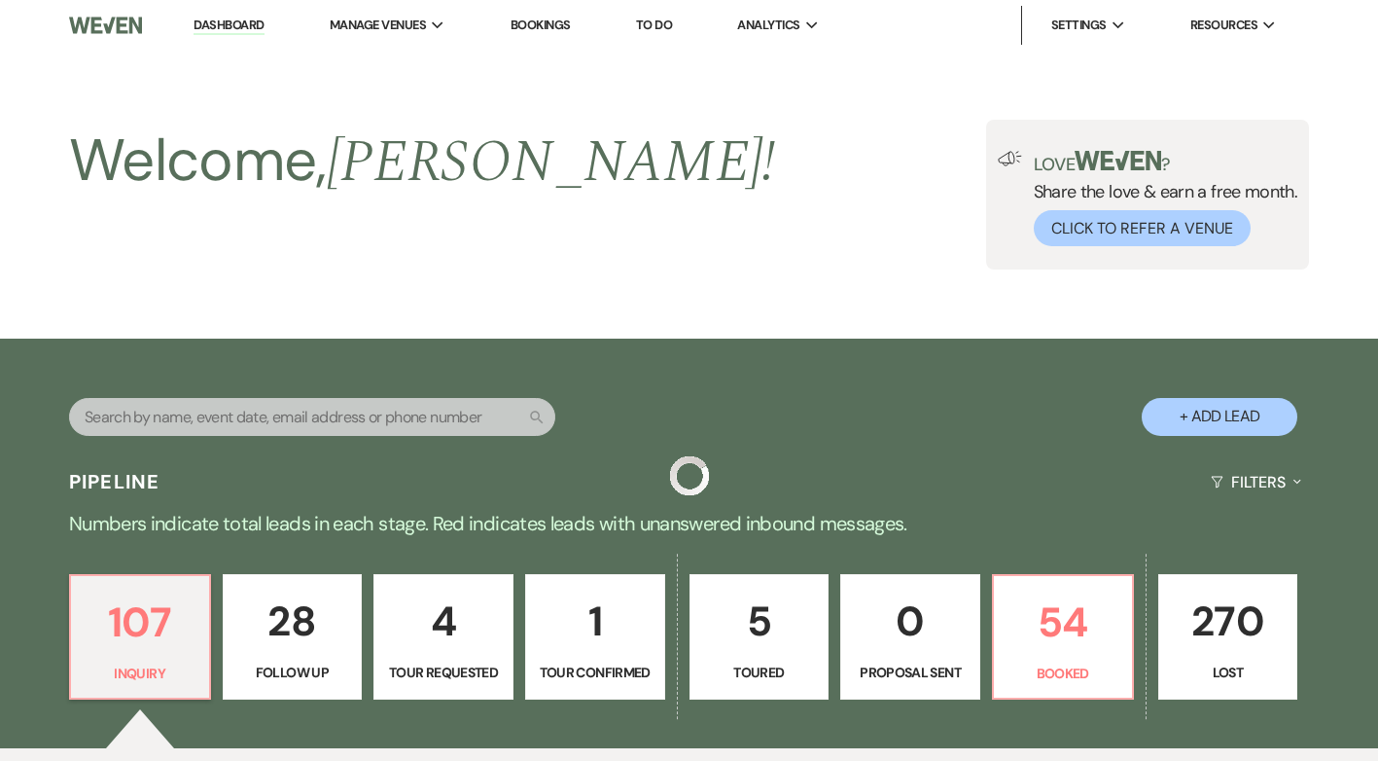
scroll to position [486, 0]
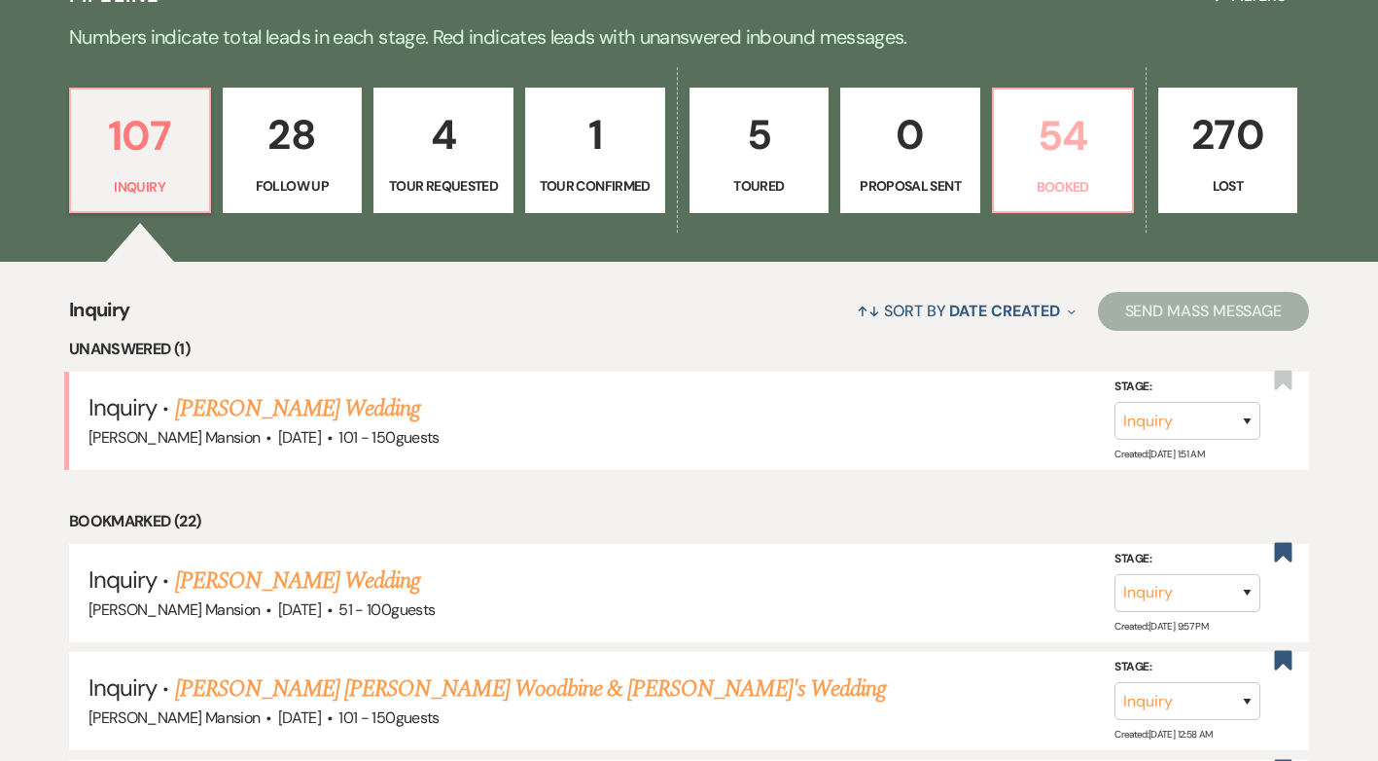
click at [1024, 132] on p "54" at bounding box center [1063, 135] width 115 height 65
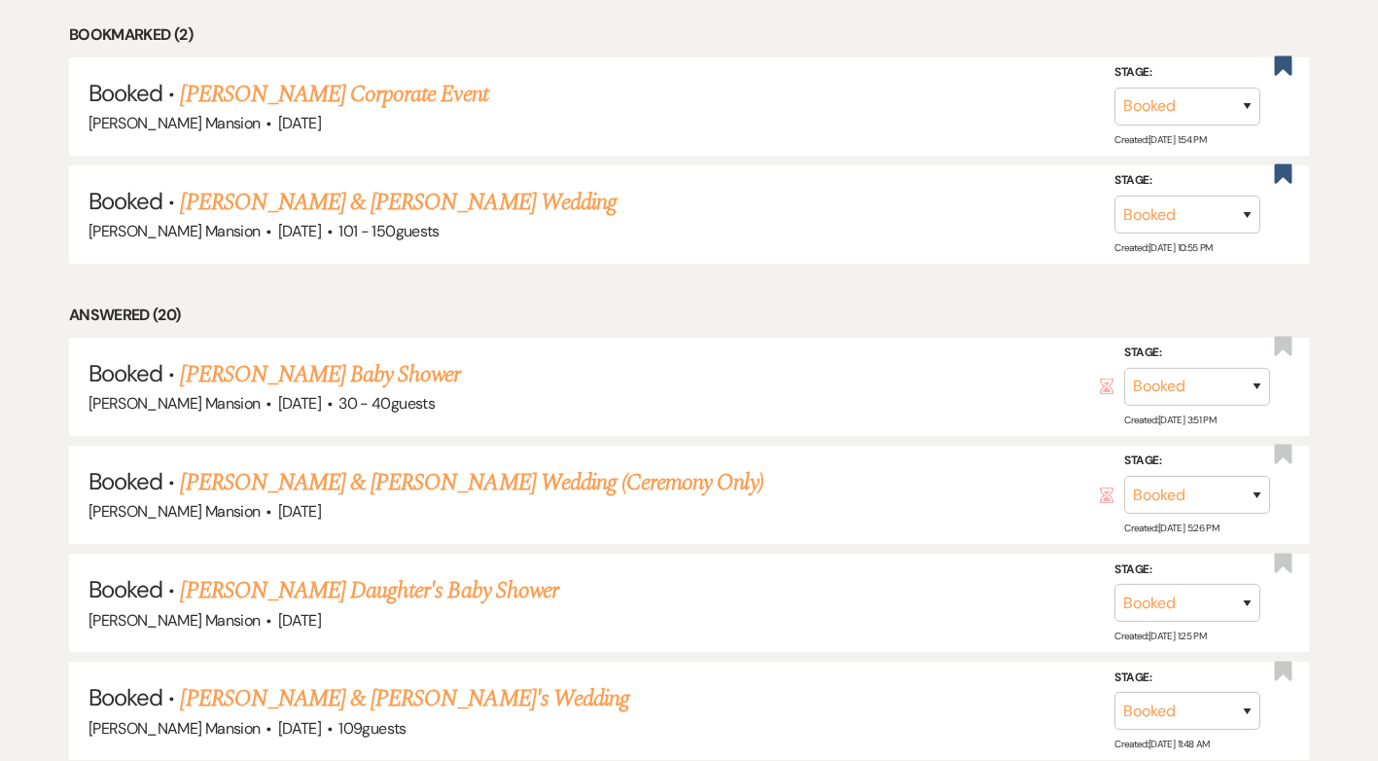
scroll to position [681, 0]
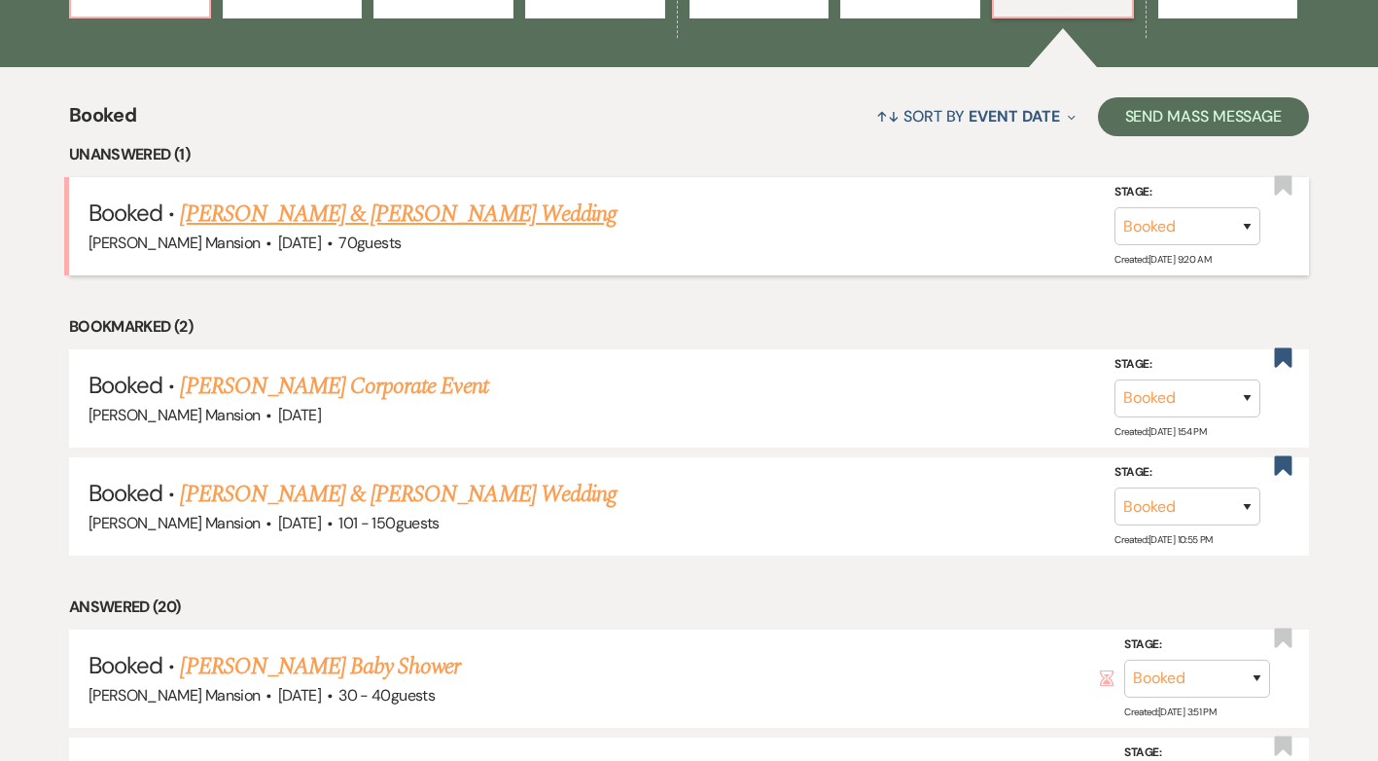
click at [283, 202] on link "[PERSON_NAME] & [PERSON_NAME] Wedding" at bounding box center [398, 213] width 436 height 35
